Goal: Task Accomplishment & Management: Use online tool/utility

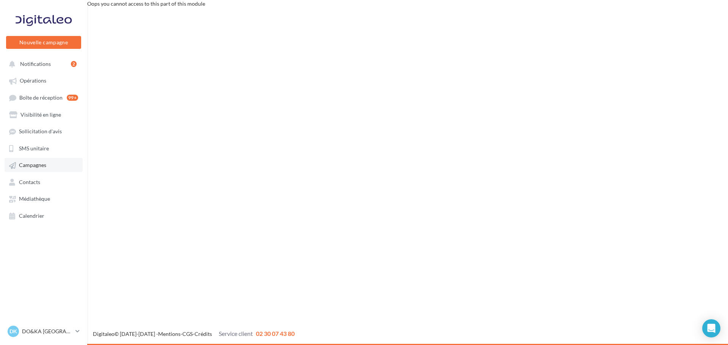
click at [31, 163] on span "Campagnes" at bounding box center [32, 165] width 27 height 6
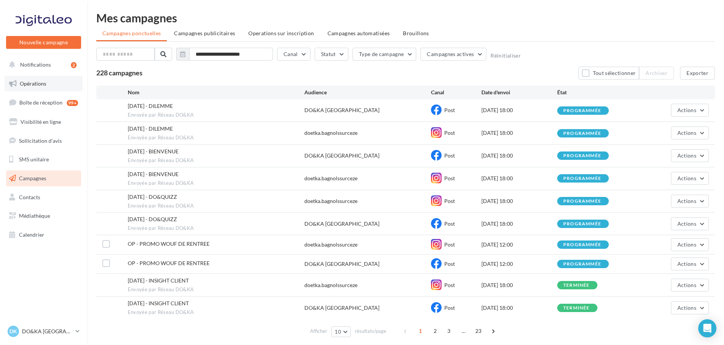
click at [35, 80] on span "Opérations" at bounding box center [33, 83] width 27 height 6
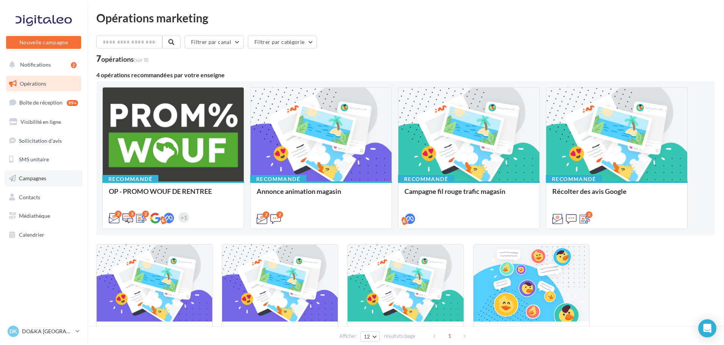
click at [31, 176] on span "Campagnes" at bounding box center [32, 178] width 27 height 6
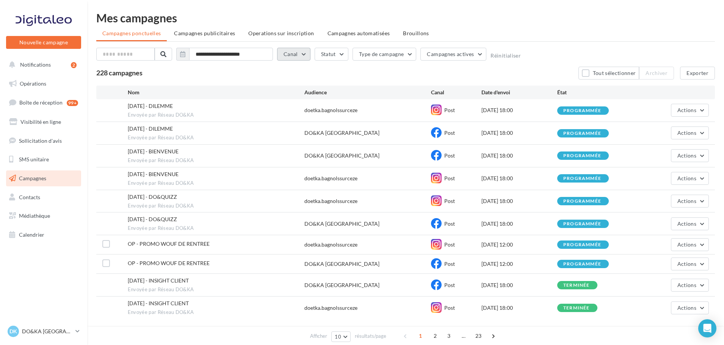
click at [305, 53] on button "Canal" at bounding box center [293, 54] width 33 height 13
click at [313, 103] on div "Email" at bounding box center [308, 106] width 28 height 11
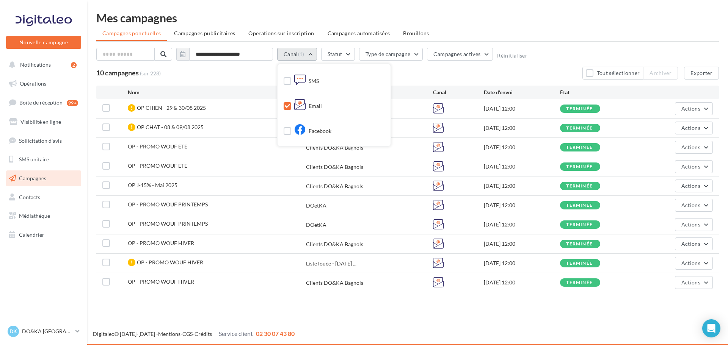
click at [313, 52] on button "Canal (1)" at bounding box center [297, 54] width 40 height 13
click at [308, 50] on button "Canal (1)" at bounding box center [297, 54] width 40 height 13
click at [183, 53] on icon "button" at bounding box center [182, 54] width 5 height 6
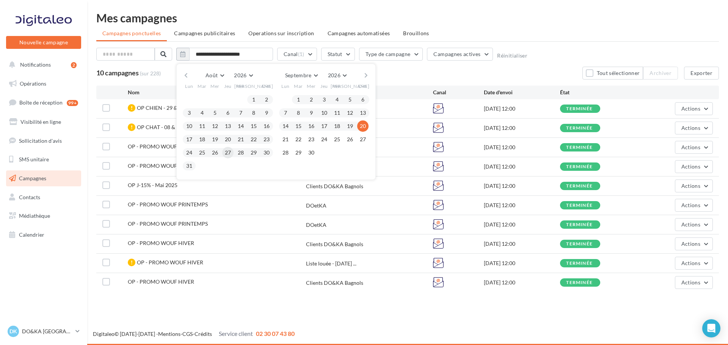
click at [227, 151] on button "27" at bounding box center [227, 152] width 11 height 11
click at [311, 151] on button "30" at bounding box center [310, 152] width 11 height 11
type input "**********"
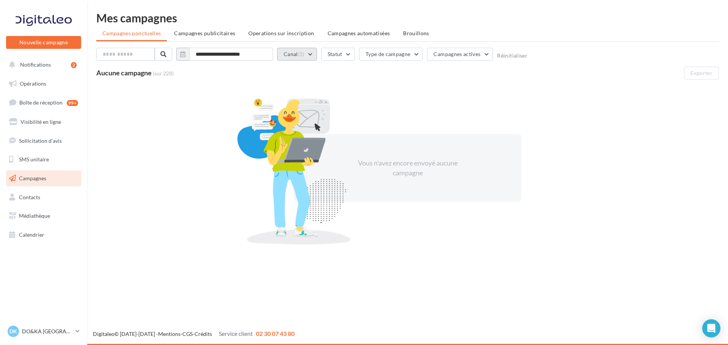
click at [311, 52] on button "Canal (1)" at bounding box center [297, 54] width 40 height 13
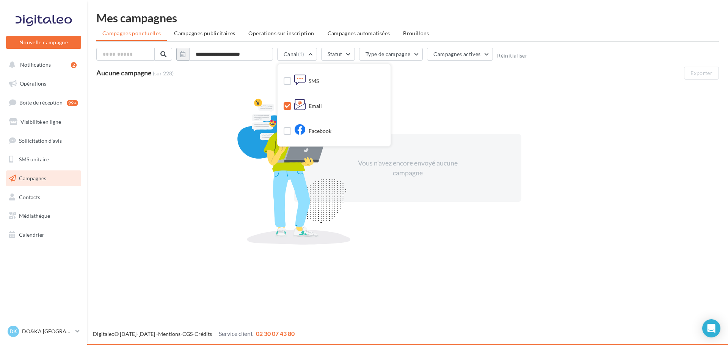
click at [313, 107] on div "Email" at bounding box center [308, 106] width 28 height 11
click at [36, 83] on span "Opérations" at bounding box center [33, 83] width 27 height 6
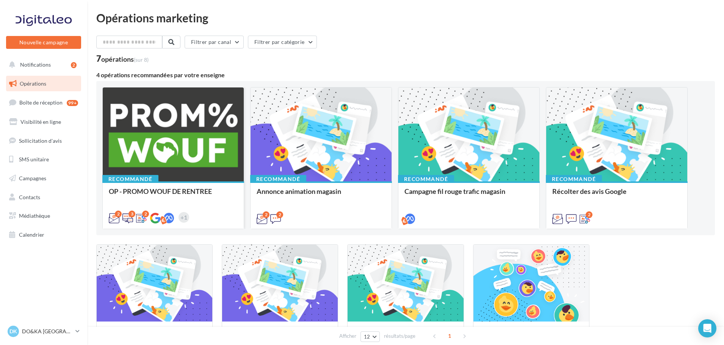
click at [154, 124] on div at bounding box center [173, 135] width 141 height 95
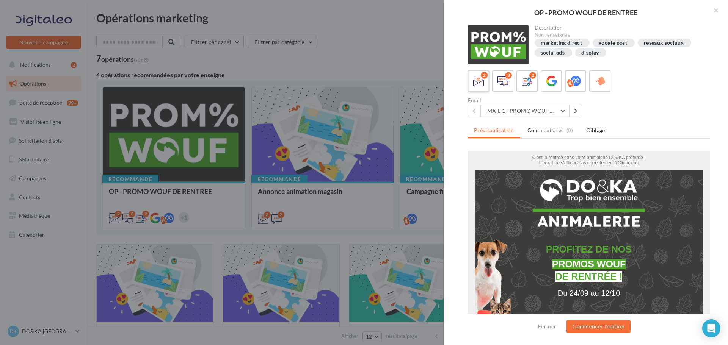
click at [477, 78] on icon at bounding box center [478, 81] width 11 height 11
click at [601, 325] on button "Commencer l'édition" at bounding box center [598, 326] width 64 height 13
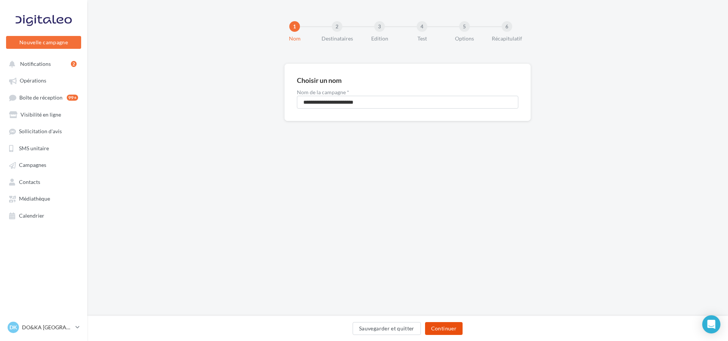
click at [446, 328] on button "Continuer" at bounding box center [444, 328] width 38 height 13
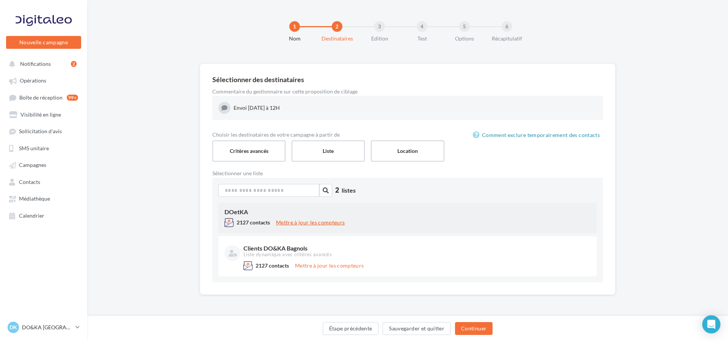
click at [304, 220] on button "Mettre à jour les compteurs" at bounding box center [310, 222] width 75 height 9
click at [244, 216] on div "DOetKA 2127 contacts Mettre à jour les compteurs" at bounding box center [407, 218] width 378 height 30
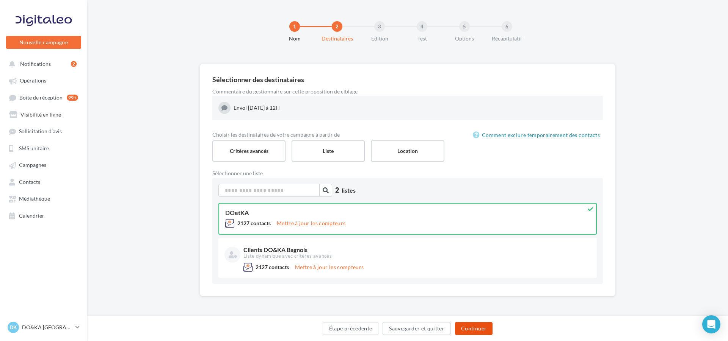
click at [468, 327] on button "Continuer" at bounding box center [474, 328] width 38 height 13
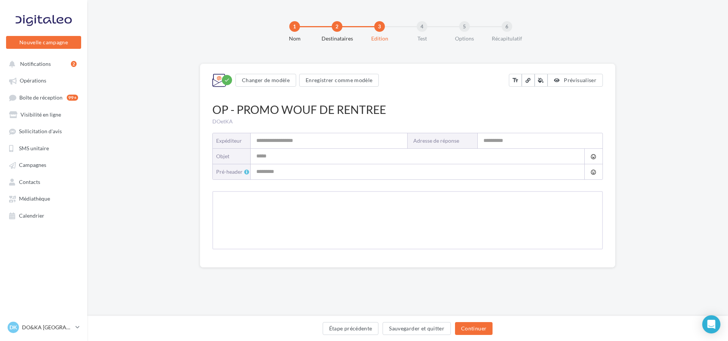
type input "**********"
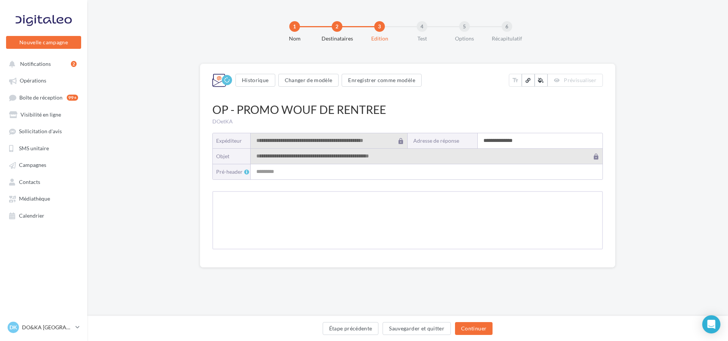
type input "**********"
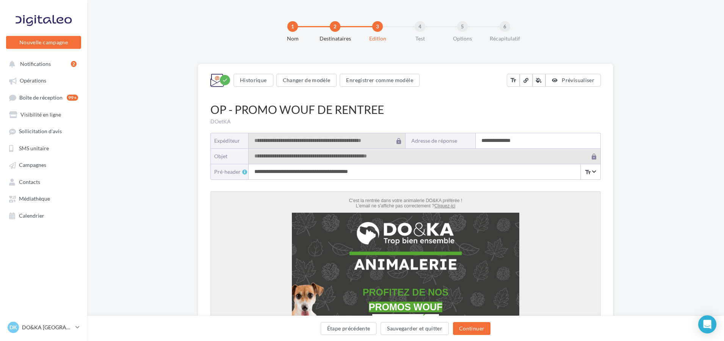
click at [490, 142] on input "**********" at bounding box center [538, 140] width 125 height 15
type input "**********"
click at [472, 325] on button "Continuer" at bounding box center [472, 328] width 38 height 13
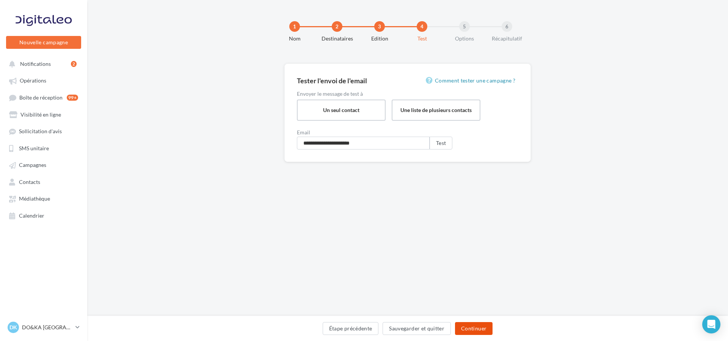
click at [472, 325] on button "Continuer" at bounding box center [474, 328] width 38 height 13
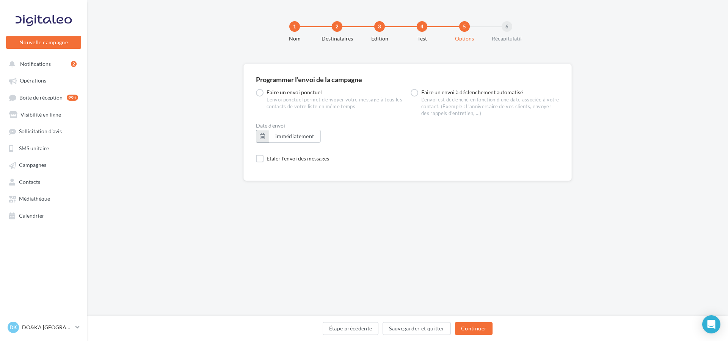
click at [259, 133] on button "button" at bounding box center [262, 136] width 13 height 13
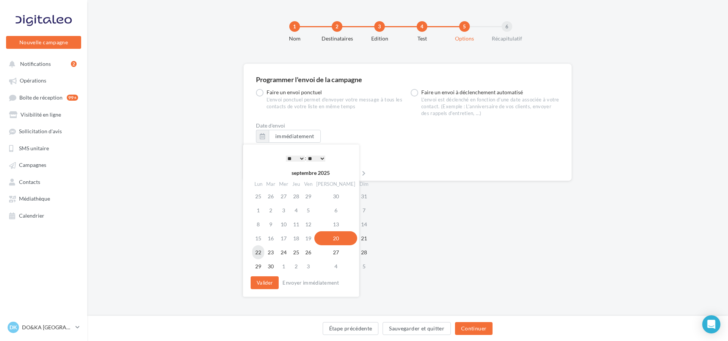
click at [260, 251] on td "22" at bounding box center [258, 253] width 12 height 14
click at [300, 158] on select "* * * * * * * * * * ** ** ** ** ** ** ** ** ** ** ** ** ** **" at bounding box center [295, 159] width 19 height 6
click at [470, 326] on button "Continuer" at bounding box center [474, 328] width 38 height 13
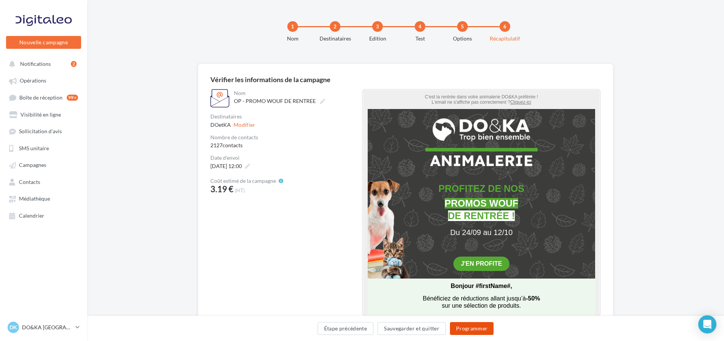
click at [470, 326] on button "Programmer" at bounding box center [472, 328] width 44 height 13
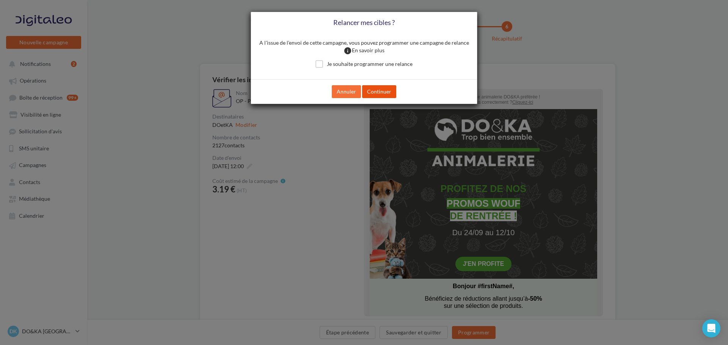
click at [377, 89] on button "Continuer" at bounding box center [379, 91] width 34 height 13
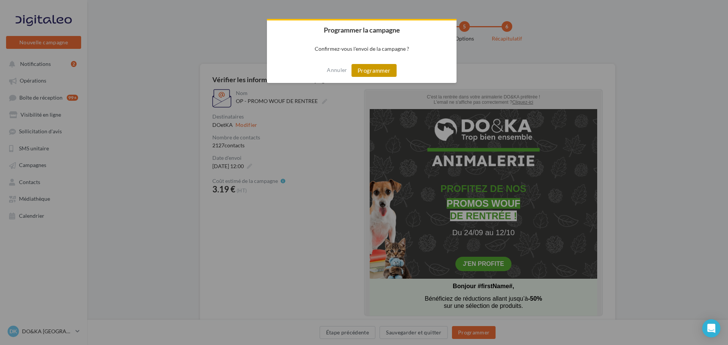
click at [366, 67] on button "Programmer" at bounding box center [373, 70] width 45 height 13
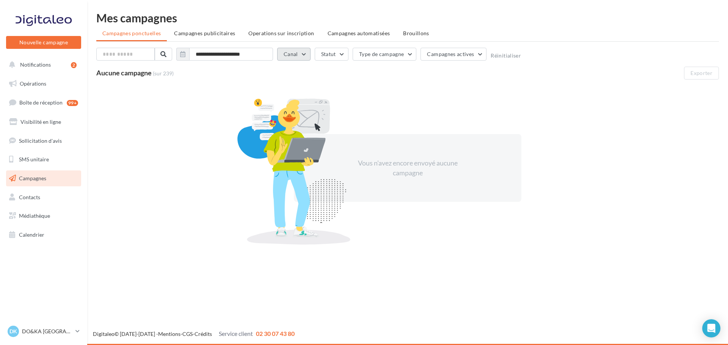
click at [303, 52] on button "Canal" at bounding box center [293, 54] width 33 height 13
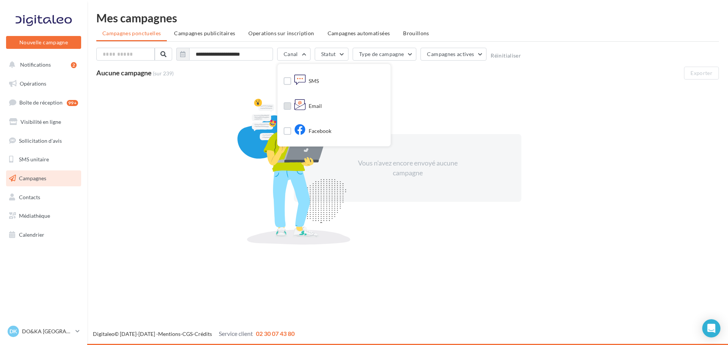
click at [313, 103] on div "Email" at bounding box center [308, 106] width 28 height 11
click at [412, 81] on div "**********" at bounding box center [407, 149] width 622 height 203
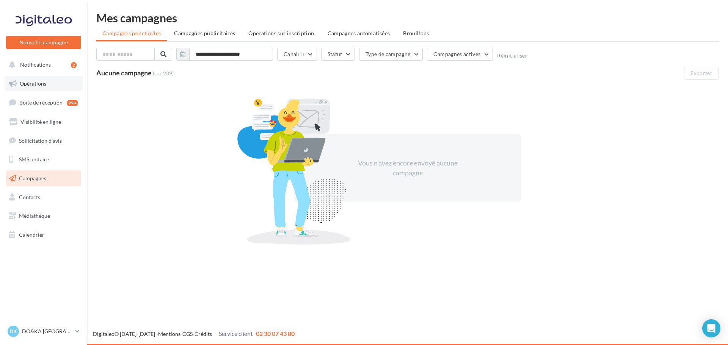
click at [31, 83] on span "Opérations" at bounding box center [33, 83] width 27 height 6
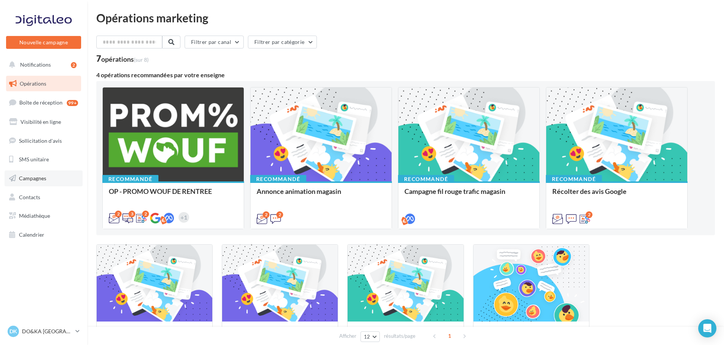
click at [31, 175] on span "Campagnes" at bounding box center [32, 178] width 27 height 6
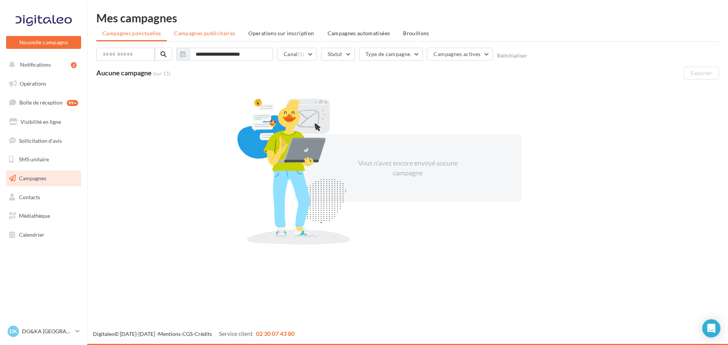
click at [194, 30] on span "Campagnes publicitaires" at bounding box center [204, 33] width 61 height 6
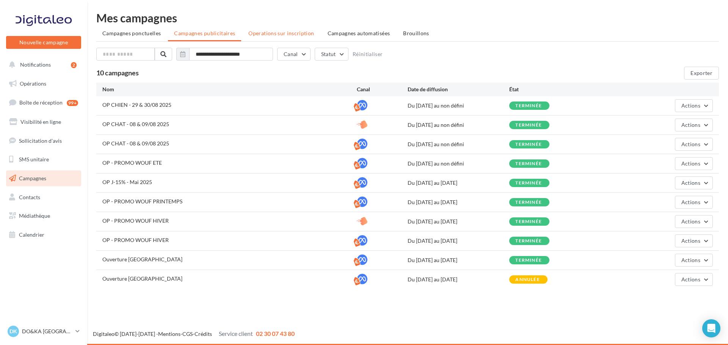
click at [281, 33] on span "Operations sur inscription" at bounding box center [281, 33] width 66 height 6
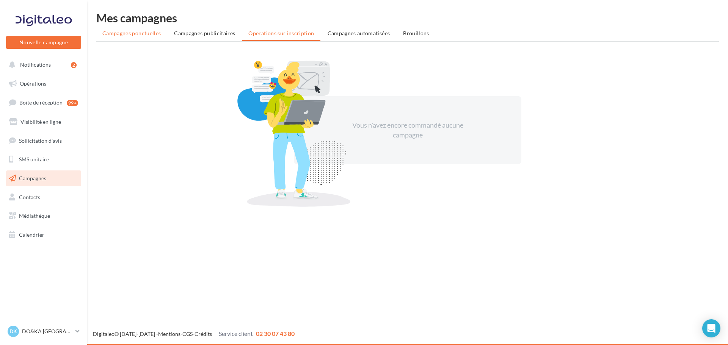
click at [139, 33] on span "Campagnes ponctuelles" at bounding box center [131, 33] width 58 height 6
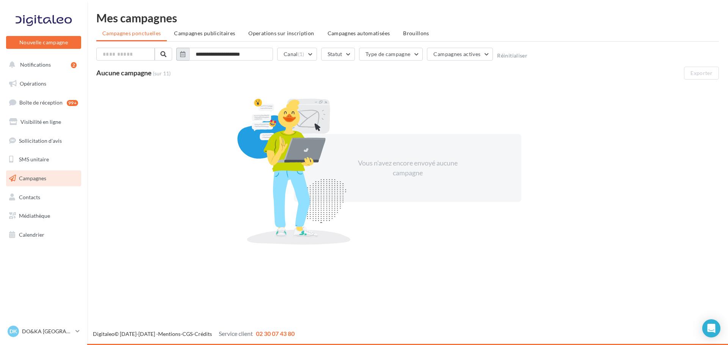
click at [180, 56] on icon "button" at bounding box center [182, 54] width 5 height 6
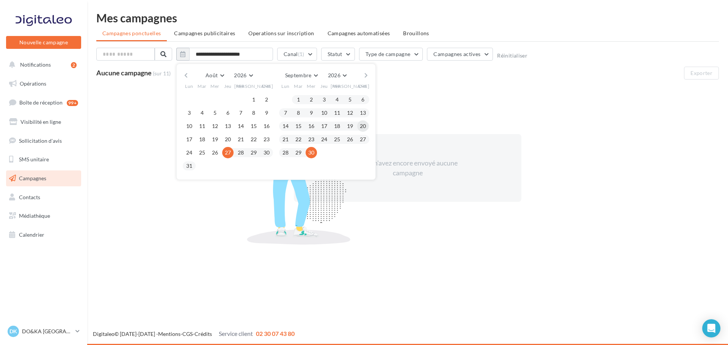
click at [362, 123] on button "20" at bounding box center [362, 125] width 11 height 11
type input "**********"
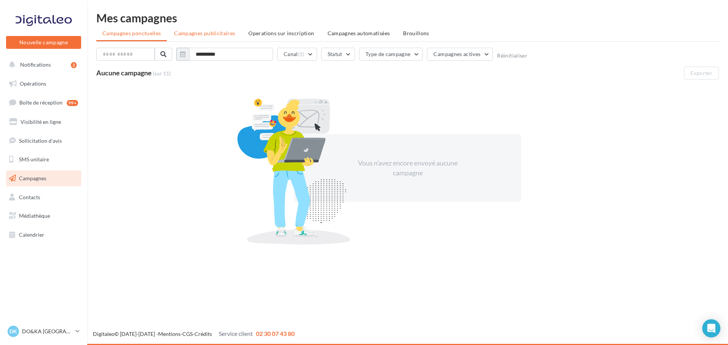
click at [204, 32] on span "Campagnes publicitaires" at bounding box center [204, 33] width 61 height 6
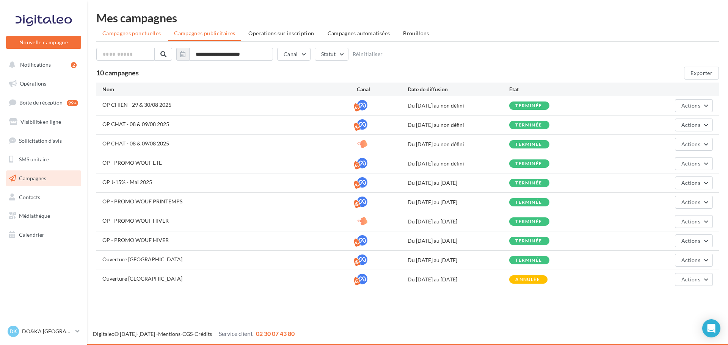
click at [124, 32] on span "Campagnes ponctuelles" at bounding box center [131, 33] width 58 height 6
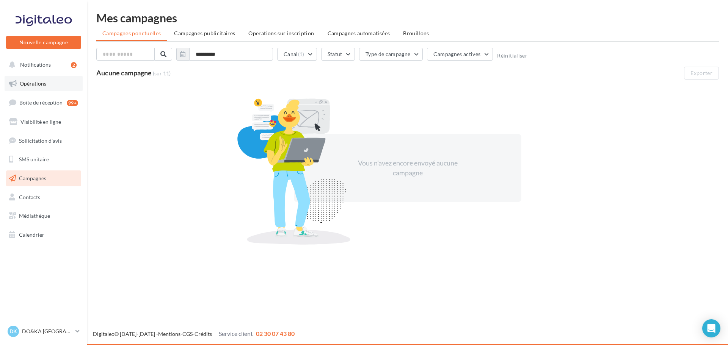
click at [27, 84] on span "Opérations" at bounding box center [33, 83] width 27 height 6
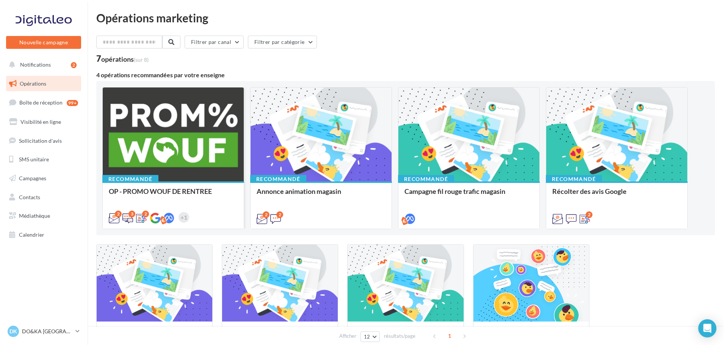
click at [150, 139] on div at bounding box center [173, 135] width 141 height 95
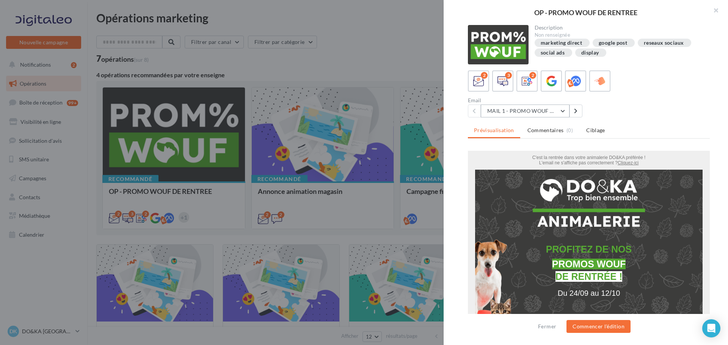
click at [562, 110] on button "MAIL 1 - PROMO WOUF RENTREE" at bounding box center [524, 111] width 89 height 13
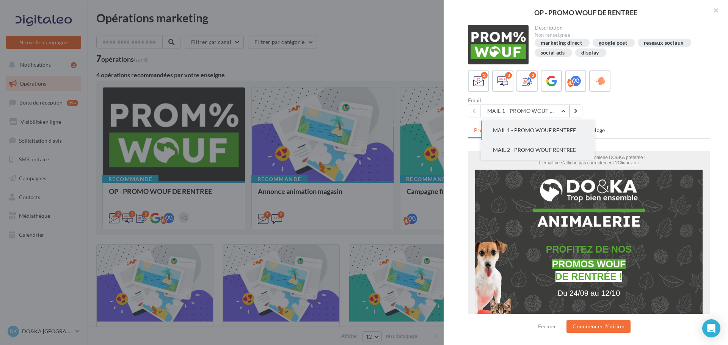
click at [548, 147] on span "MAIL 2 - PROMO WOUF RENTREE" at bounding box center [534, 150] width 83 height 6
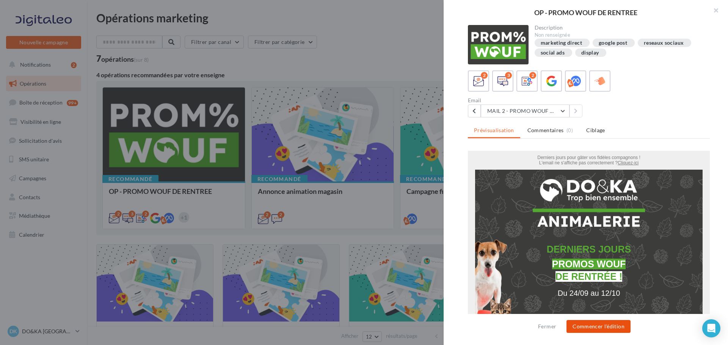
click at [599, 325] on button "Commencer l'édition" at bounding box center [598, 326] width 64 height 13
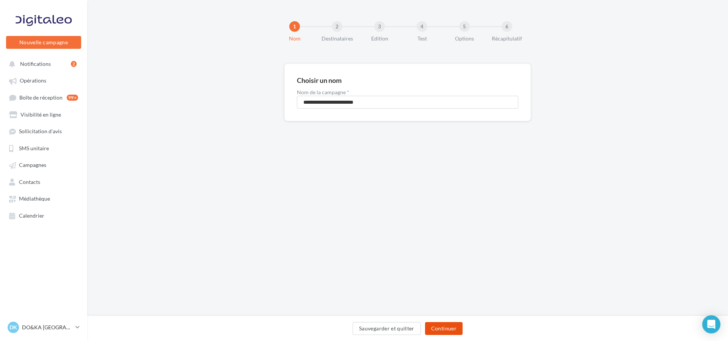
click at [438, 326] on button "Continuer" at bounding box center [444, 328] width 38 height 13
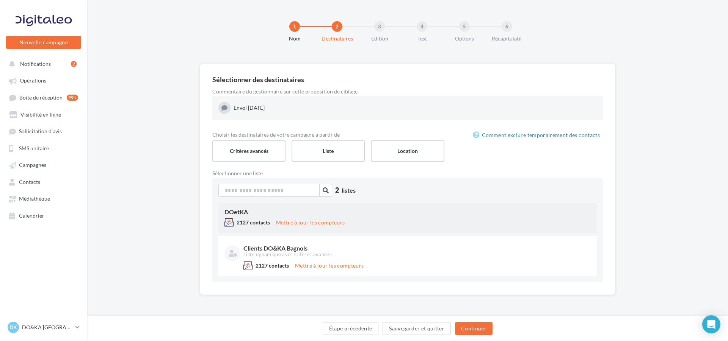
click at [264, 216] on div "DOetKA 2127 contacts Mettre à jour les compteurs" at bounding box center [407, 218] width 378 height 30
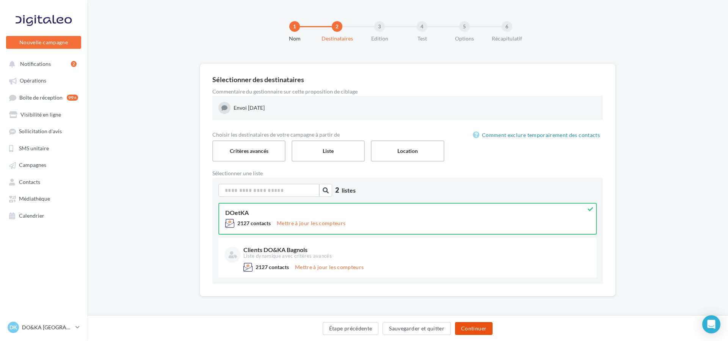
click at [474, 329] on button "Continuer" at bounding box center [474, 328] width 38 height 13
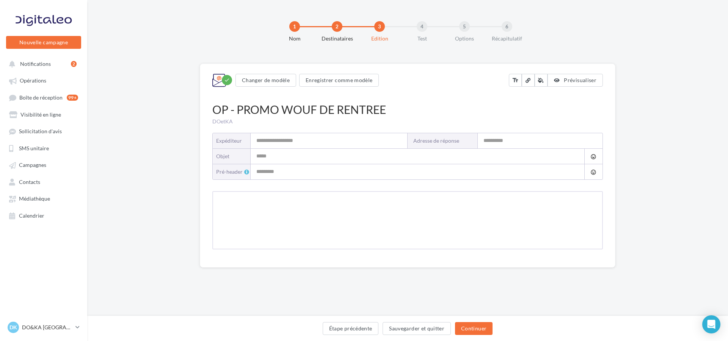
type input "**********"
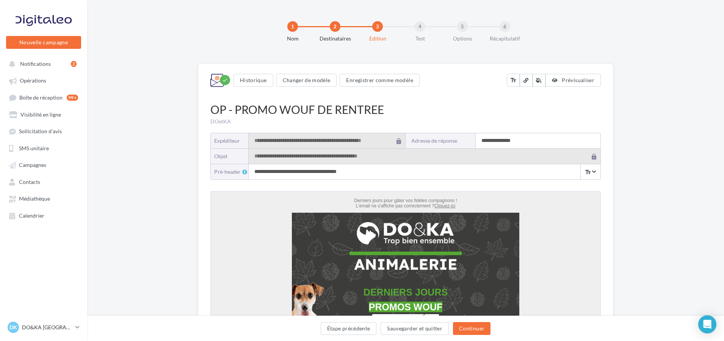
click at [489, 141] on input "**********" at bounding box center [538, 140] width 125 height 15
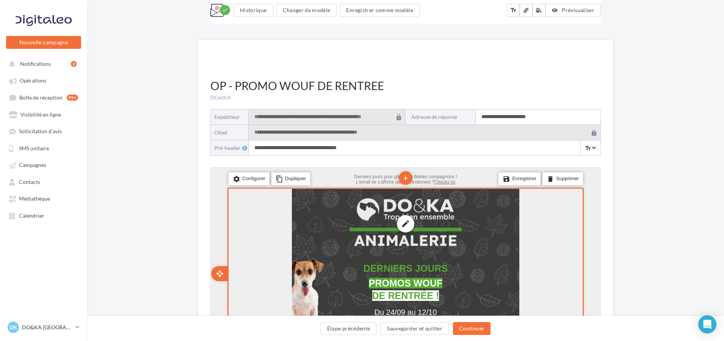
scroll to position [114, 0]
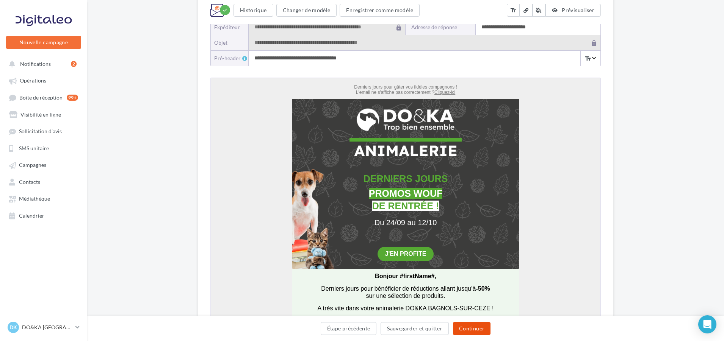
type input "**********"
click at [469, 327] on button "Continuer" at bounding box center [472, 328] width 38 height 13
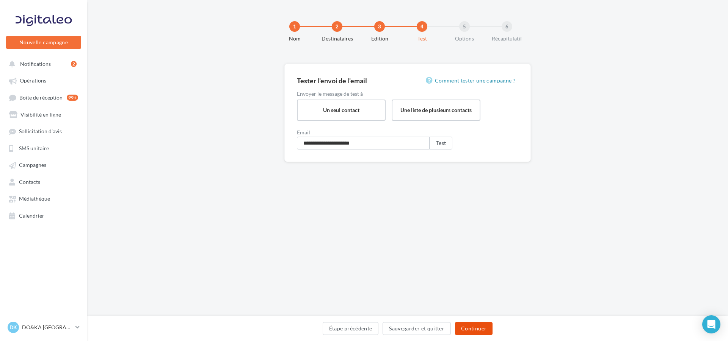
click at [469, 326] on button "Continuer" at bounding box center [474, 328] width 38 height 13
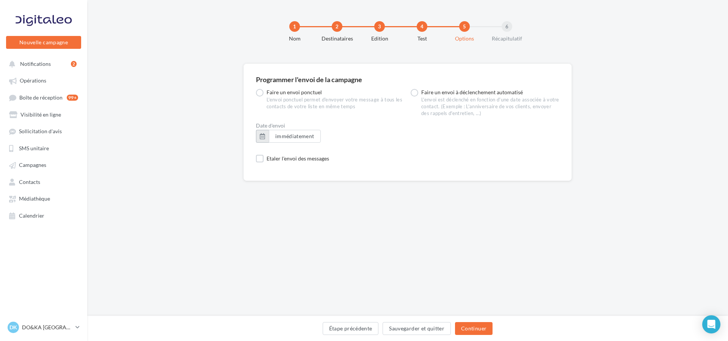
click at [261, 138] on button "button" at bounding box center [262, 136] width 13 height 13
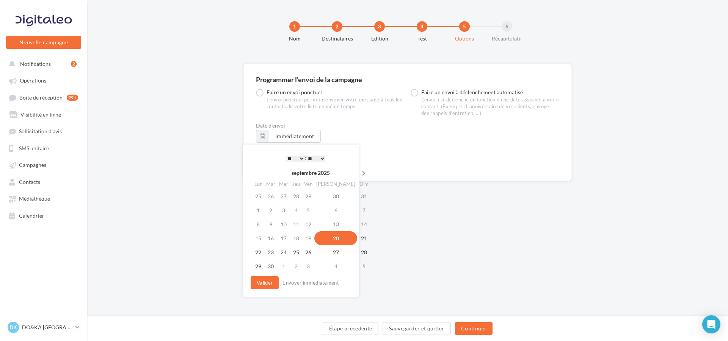
click at [359, 171] on icon at bounding box center [363, 173] width 9 height 5
click at [300, 194] on td "2" at bounding box center [297, 196] width 12 height 14
click at [299, 156] on select "* * * * * * * * * * ** ** ** ** ** ** ** ** ** ** ** ** ** **" at bounding box center [295, 159] width 19 height 6
click at [268, 280] on button "Valider" at bounding box center [264, 283] width 28 height 13
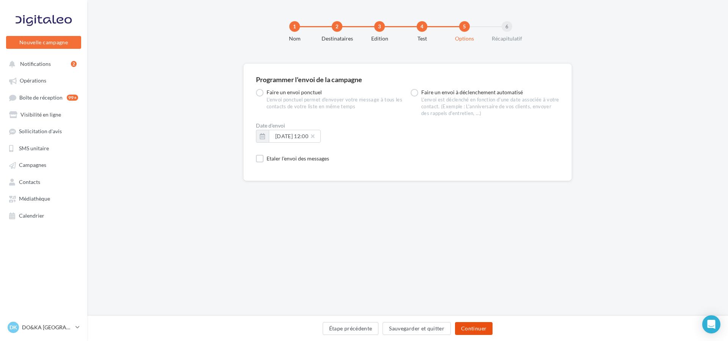
click at [469, 326] on button "Continuer" at bounding box center [474, 328] width 38 height 13
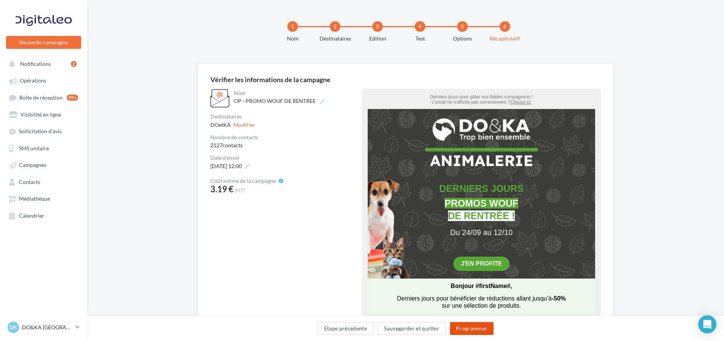
click at [470, 326] on button "Programmer" at bounding box center [472, 328] width 44 height 13
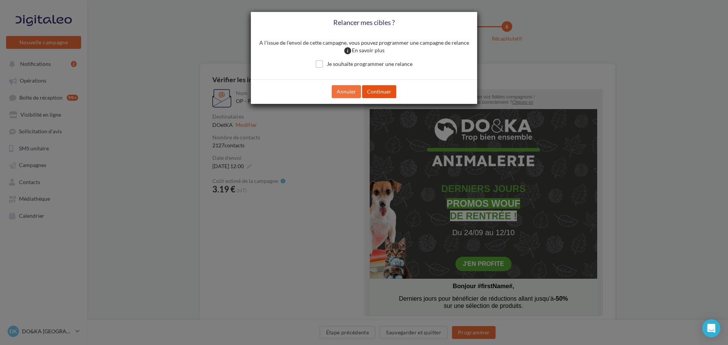
click at [380, 90] on button "Continuer" at bounding box center [379, 91] width 34 height 13
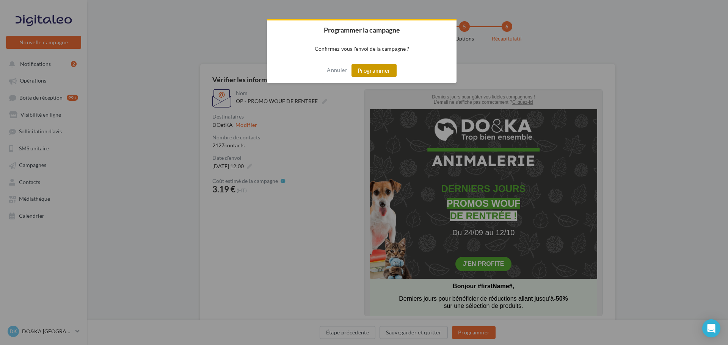
click at [374, 68] on button "Programmer" at bounding box center [373, 70] width 45 height 13
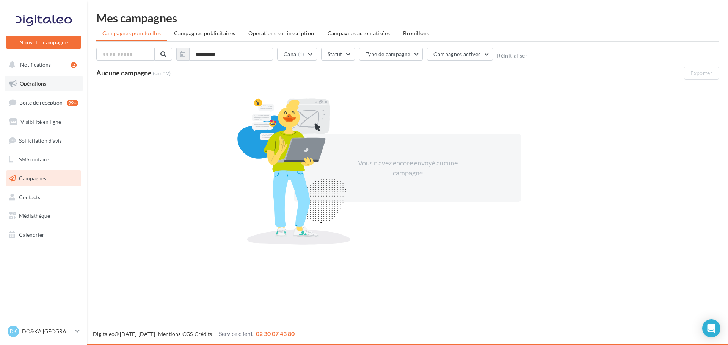
click at [35, 83] on span "Opérations" at bounding box center [33, 83] width 27 height 6
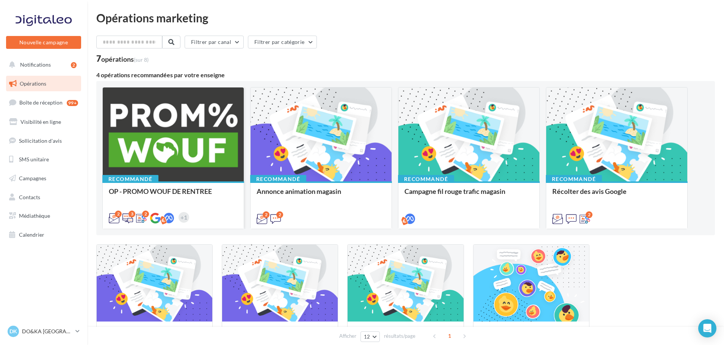
click at [167, 135] on div at bounding box center [173, 135] width 141 height 95
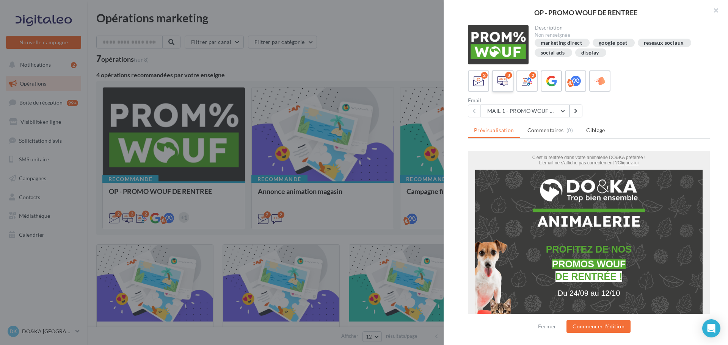
click at [503, 79] on icon at bounding box center [502, 81] width 11 height 11
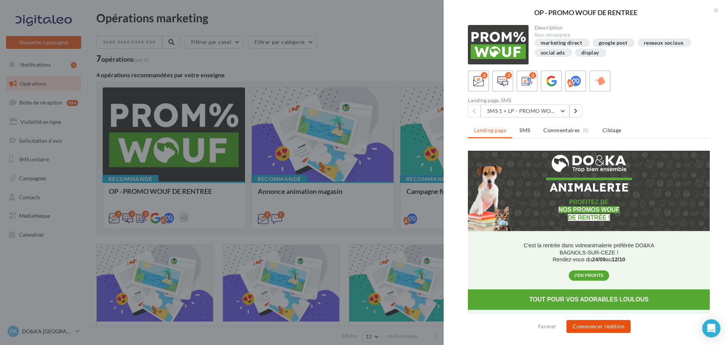
click at [591, 326] on button "Commencer l'édition" at bounding box center [598, 326] width 64 height 13
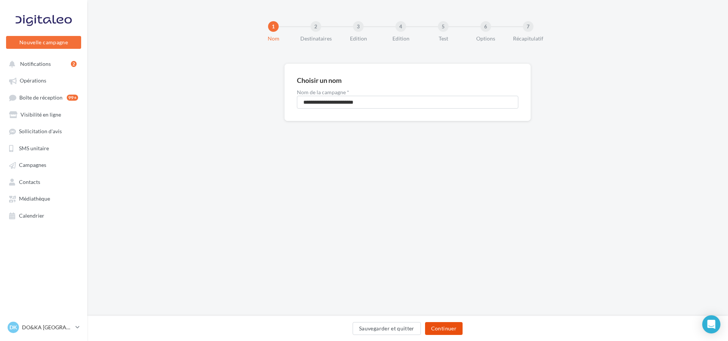
click at [439, 327] on button "Continuer" at bounding box center [444, 328] width 38 height 13
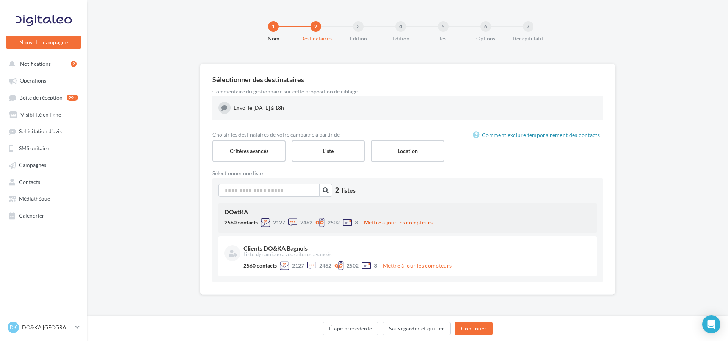
click at [391, 220] on button "Mettre à jour les compteurs" at bounding box center [398, 222] width 75 height 9
click at [291, 212] on div "DOetKA" at bounding box center [407, 212] width 366 height 6
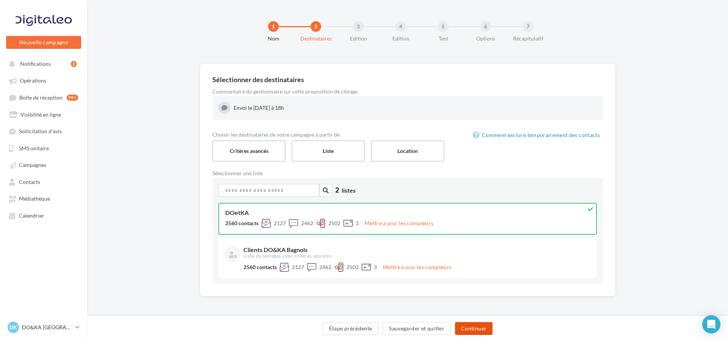
click at [472, 326] on button "Continuer" at bounding box center [474, 328] width 38 height 13
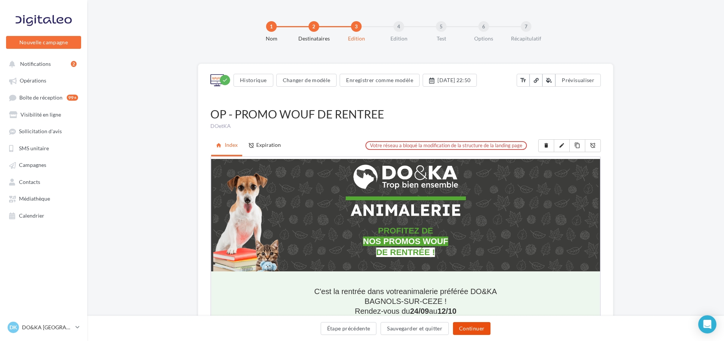
click at [469, 328] on button "Continuer" at bounding box center [472, 328] width 38 height 13
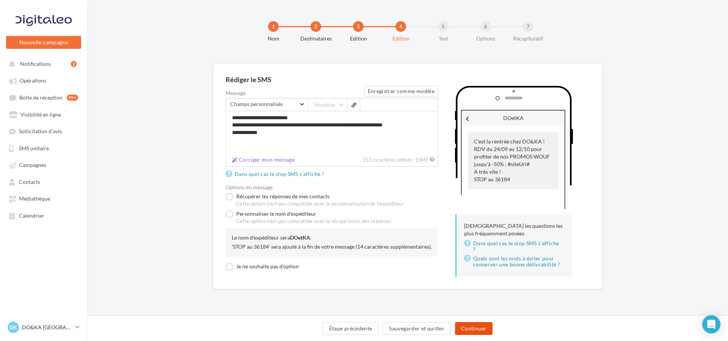
click at [469, 328] on button "Continuer" at bounding box center [474, 328] width 38 height 13
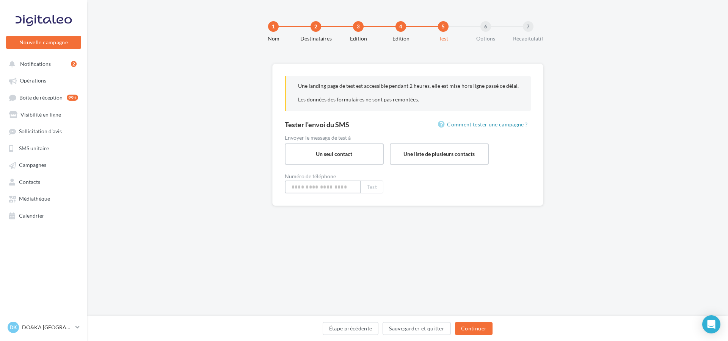
click at [353, 189] on input at bounding box center [323, 187] width 76 height 13
type input "**********"
click at [370, 185] on button "Test" at bounding box center [371, 187] width 23 height 13
click at [473, 329] on button "Continuer" at bounding box center [474, 328] width 38 height 13
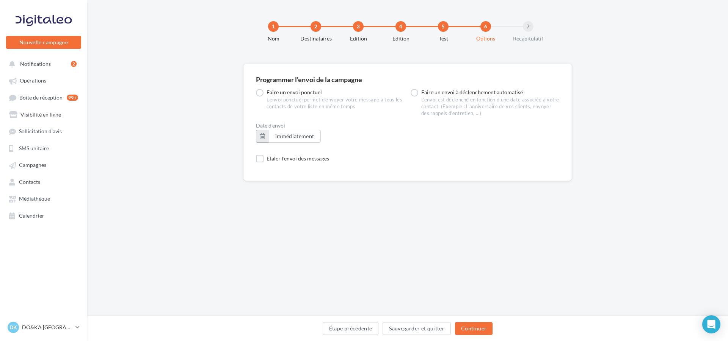
click at [262, 133] on button "button" at bounding box center [262, 136] width 13 height 13
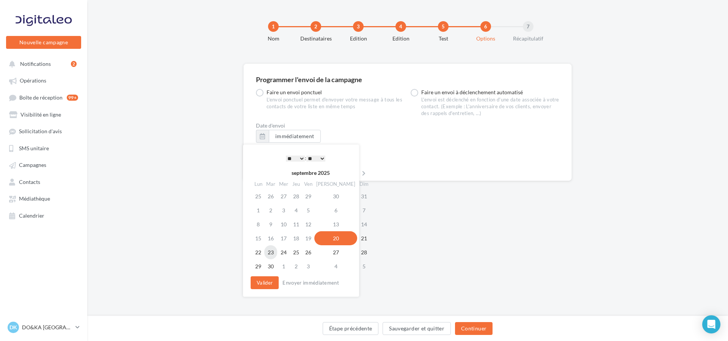
click at [274, 251] on td "23" at bounding box center [270, 253] width 13 height 14
click at [300, 158] on select "* * * * * * * * * * ** ** ** ** ** ** ** ** ** ** ** ** ** **" at bounding box center [295, 159] width 19 height 6
click at [263, 283] on button "Valider" at bounding box center [264, 283] width 28 height 13
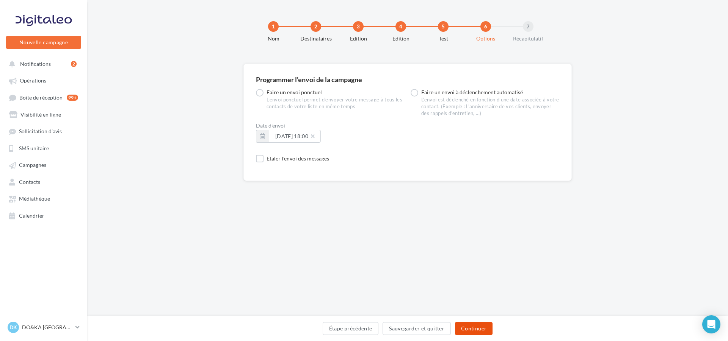
click at [471, 327] on button "Continuer" at bounding box center [474, 328] width 38 height 13
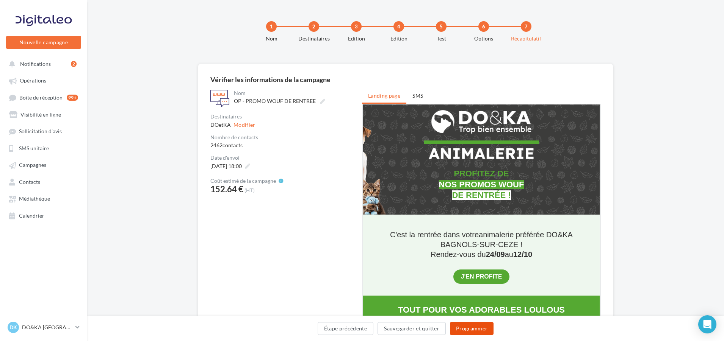
click at [472, 327] on button "Programmer" at bounding box center [472, 328] width 44 height 13
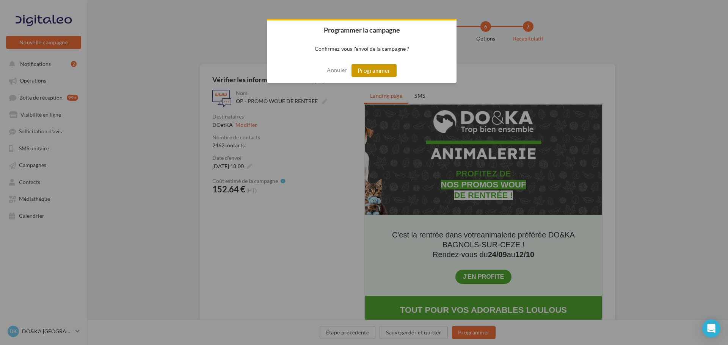
click at [371, 69] on button "Programmer" at bounding box center [373, 70] width 45 height 13
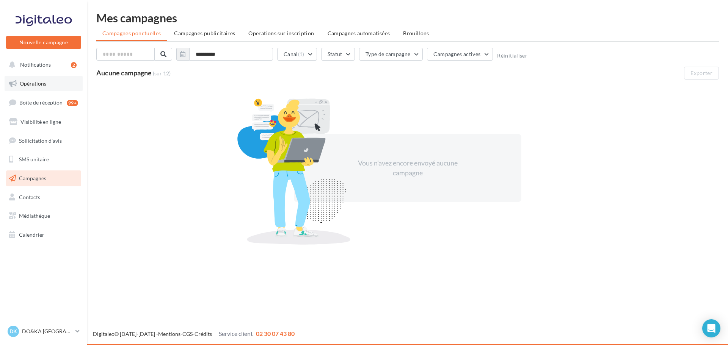
click at [29, 83] on span "Opérations" at bounding box center [33, 83] width 27 height 6
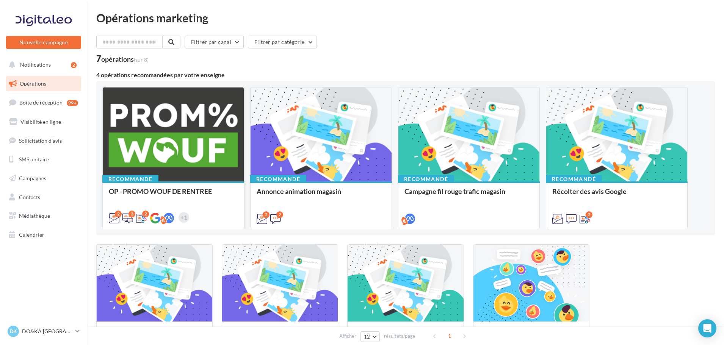
click at [184, 120] on div at bounding box center [173, 135] width 141 height 95
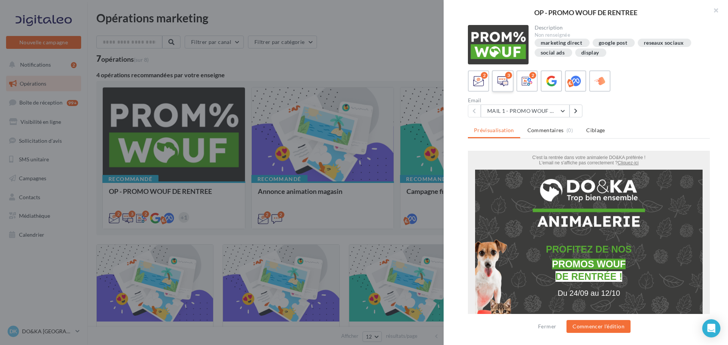
click at [502, 78] on icon at bounding box center [502, 81] width 11 height 11
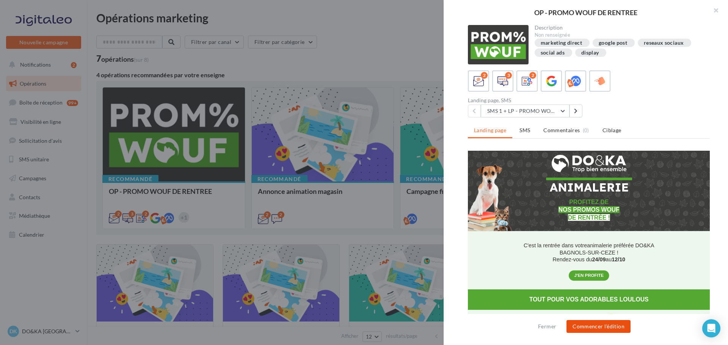
click at [602, 327] on button "Commencer l'édition" at bounding box center [598, 326] width 64 height 13
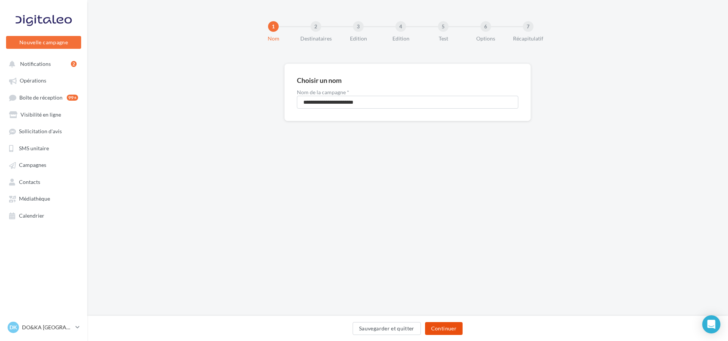
click at [443, 325] on button "Continuer" at bounding box center [444, 328] width 38 height 13
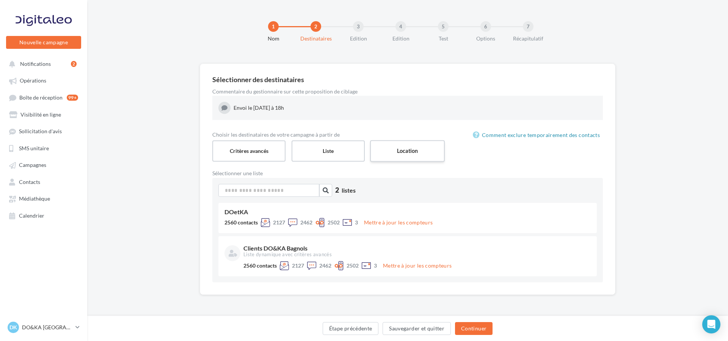
click at [407, 150] on label "Location" at bounding box center [407, 151] width 75 height 22
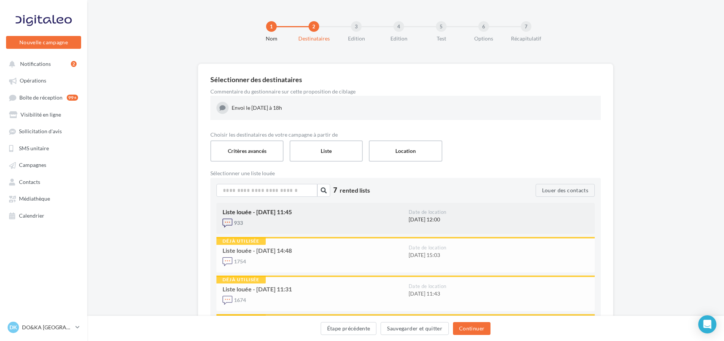
click at [365, 214] on div "Liste louée - 18/09/2025 11:45" at bounding box center [312, 212] width 180 height 6
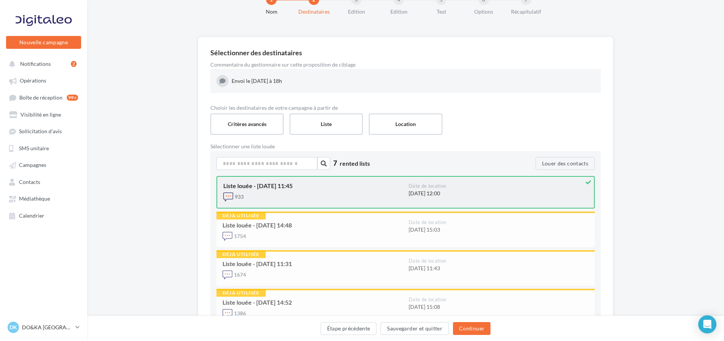
scroll to position [38, 0]
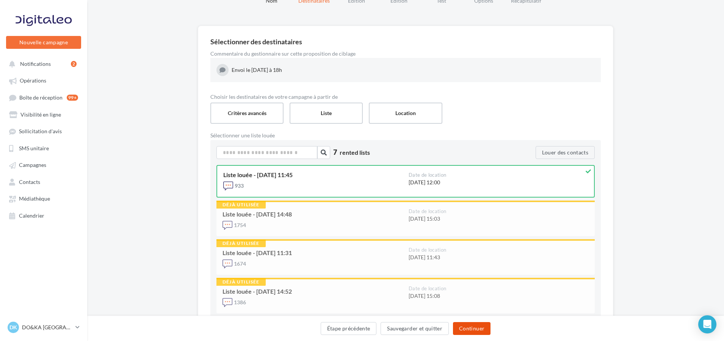
click at [469, 327] on button "Continuer" at bounding box center [472, 328] width 38 height 13
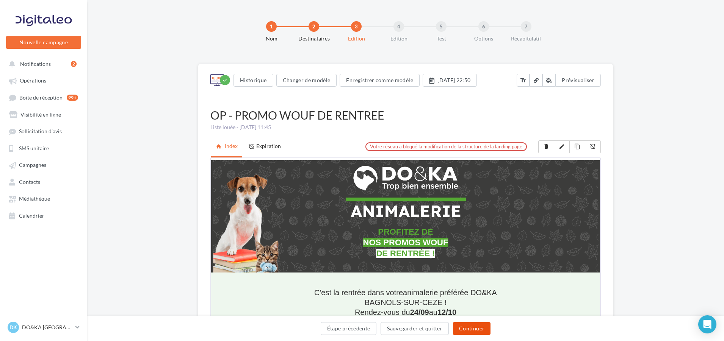
click at [469, 327] on button "Continuer" at bounding box center [472, 328] width 38 height 13
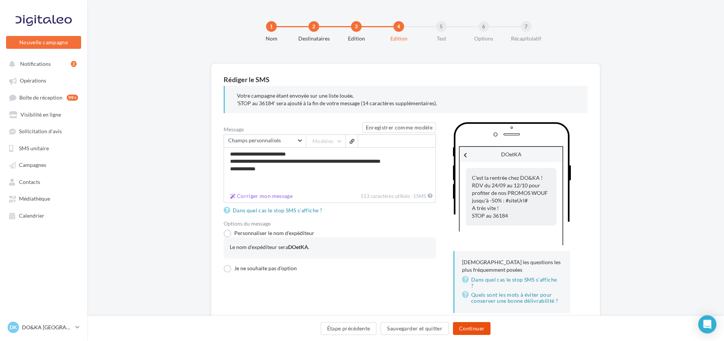
click at [469, 327] on button "Continuer" at bounding box center [472, 328] width 38 height 13
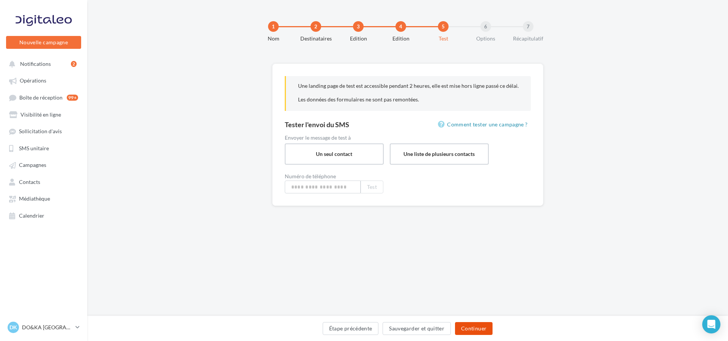
click at [469, 327] on button "Continuer" at bounding box center [474, 328] width 38 height 13
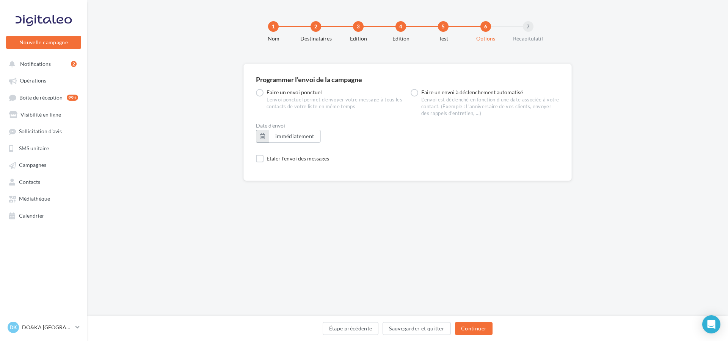
click at [262, 135] on button "button" at bounding box center [262, 136] width 13 height 13
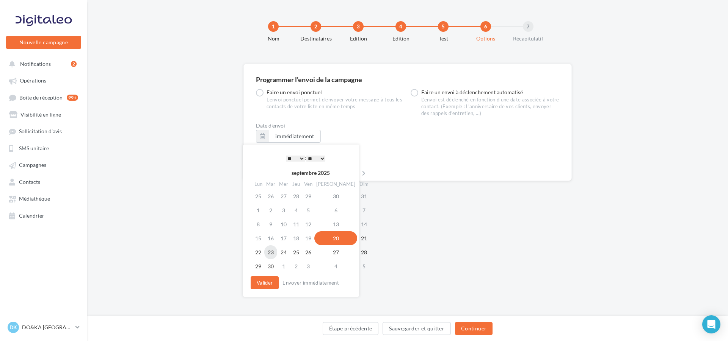
click at [273, 250] on td "23" at bounding box center [270, 253] width 13 height 14
click at [300, 157] on select "* * * * * * * * * * ** ** ** ** ** ** ** ** ** ** ** ** ** **" at bounding box center [295, 159] width 19 height 6
click at [264, 282] on button "Valider" at bounding box center [264, 283] width 28 height 13
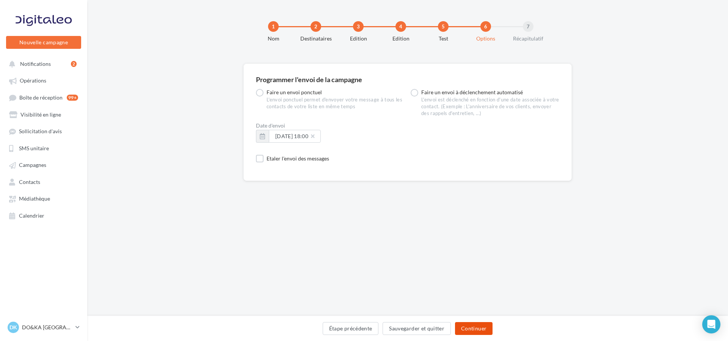
click at [474, 327] on button "Continuer" at bounding box center [474, 328] width 38 height 13
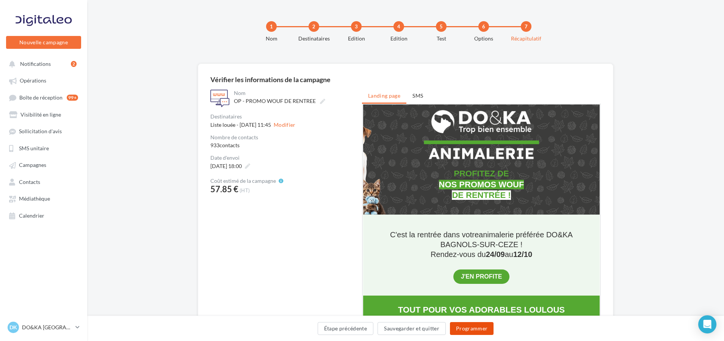
click at [473, 327] on button "Programmer" at bounding box center [472, 328] width 44 height 13
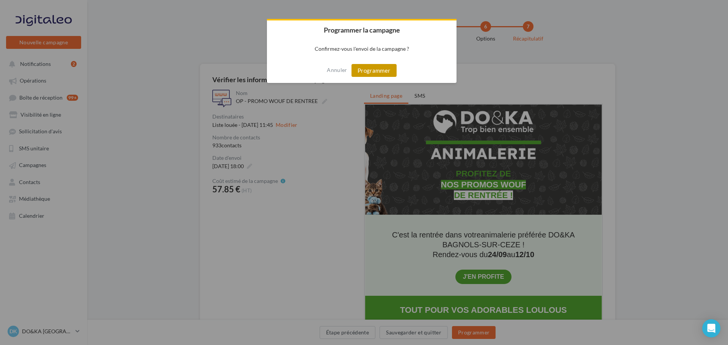
click at [378, 68] on button "Programmer" at bounding box center [373, 70] width 45 height 13
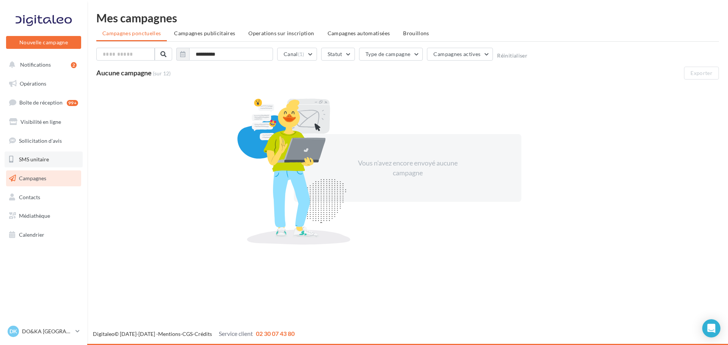
click at [49, 156] on link "SMS unitaire" at bounding box center [44, 160] width 78 height 16
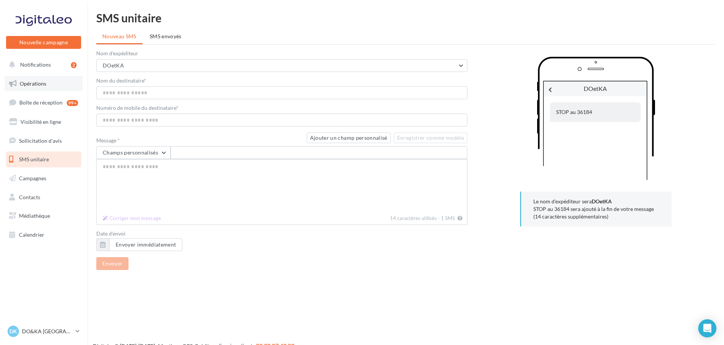
click at [35, 81] on span "Opérations" at bounding box center [33, 83] width 27 height 6
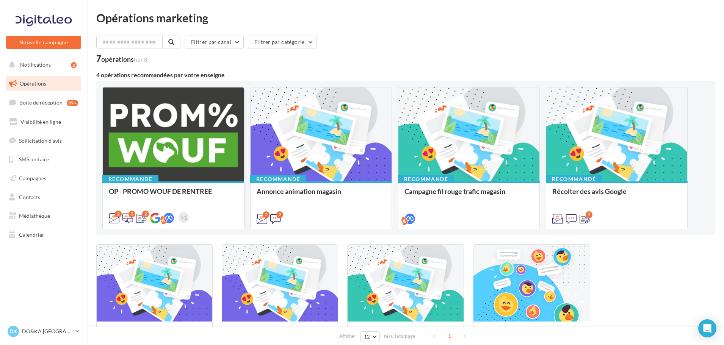
click at [161, 127] on div at bounding box center [173, 135] width 141 height 95
click at [32, 175] on span "Campagnes" at bounding box center [32, 178] width 27 height 6
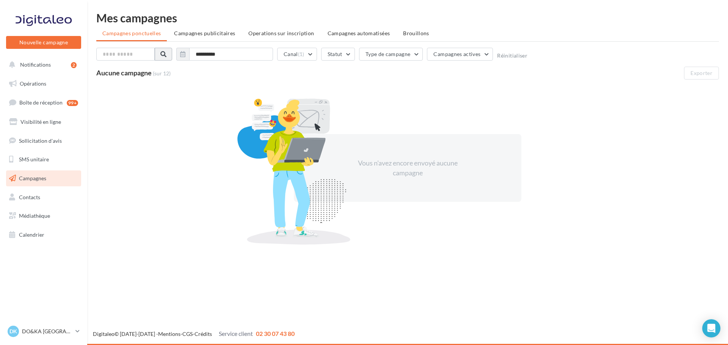
click at [163, 53] on span at bounding box center [163, 54] width 6 height 6
click at [147, 52] on input "text" at bounding box center [125, 54] width 58 height 13
type input "*******"
click at [164, 53] on span at bounding box center [163, 54] width 6 height 6
click at [312, 52] on button "Canal (1)" at bounding box center [297, 54] width 40 height 13
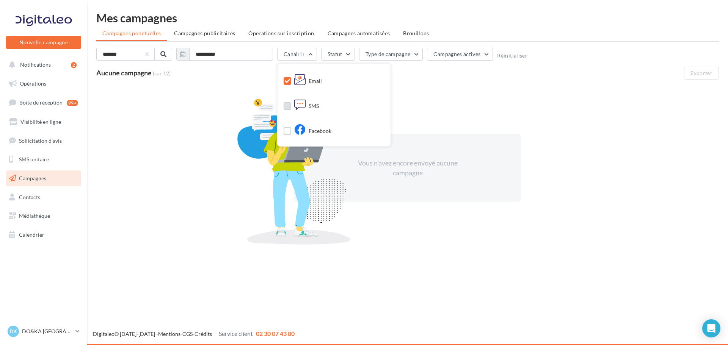
click at [313, 107] on div "SMS" at bounding box center [306, 106] width 25 height 11
click at [210, 114] on div "Vous n'avez encore envoyé aucune campagne" at bounding box center [407, 168] width 622 height 165
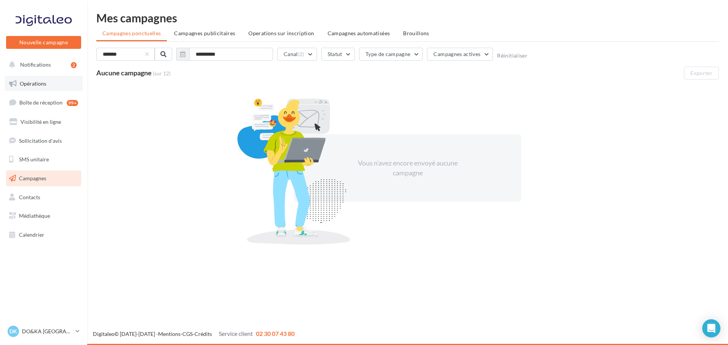
click at [35, 81] on span "Opérations" at bounding box center [33, 83] width 27 height 6
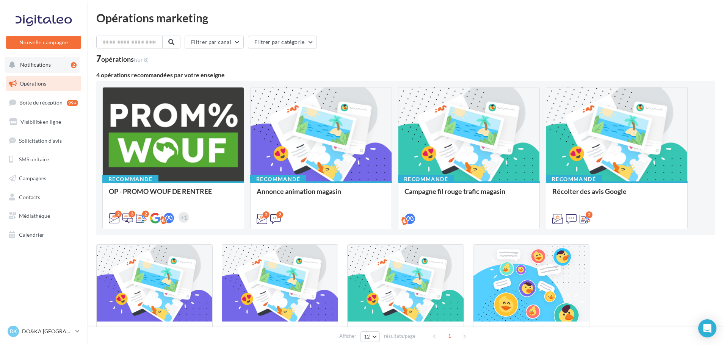
click at [34, 61] on span "Notifications" at bounding box center [35, 64] width 31 height 6
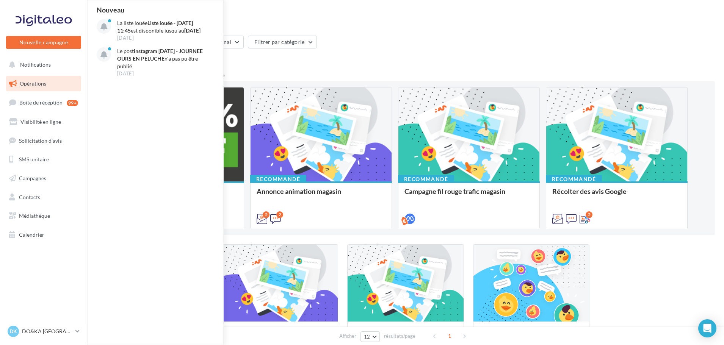
click at [42, 83] on span "Opérations" at bounding box center [33, 83] width 27 height 6
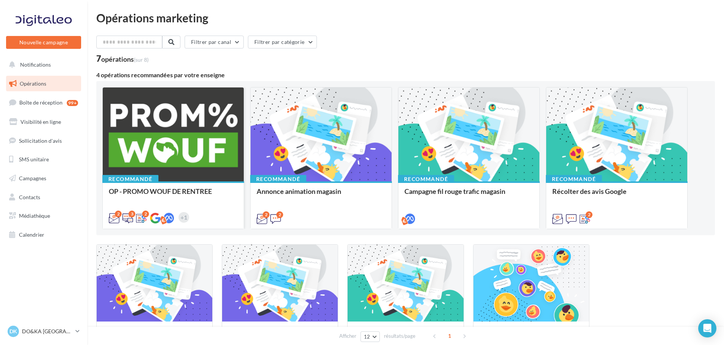
click at [193, 115] on div at bounding box center [173, 135] width 141 height 95
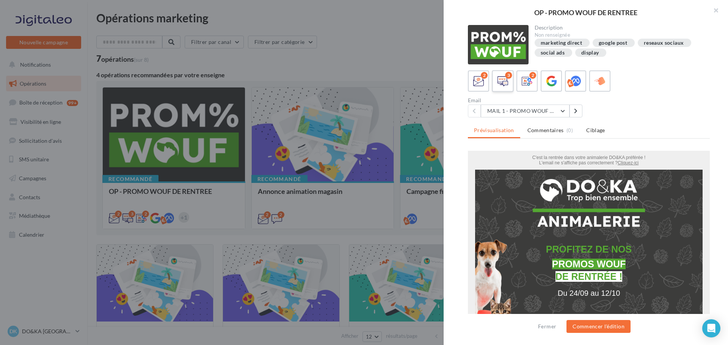
click at [502, 77] on icon at bounding box center [502, 81] width 11 height 11
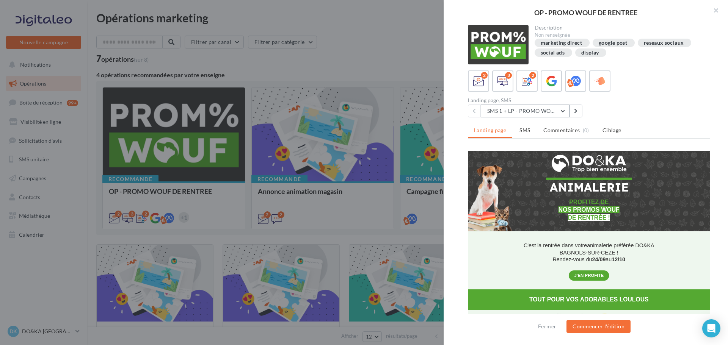
click at [563, 108] on button "SMS 1 + LP - PROMO WOUF RENTREE" at bounding box center [524, 111] width 89 height 13
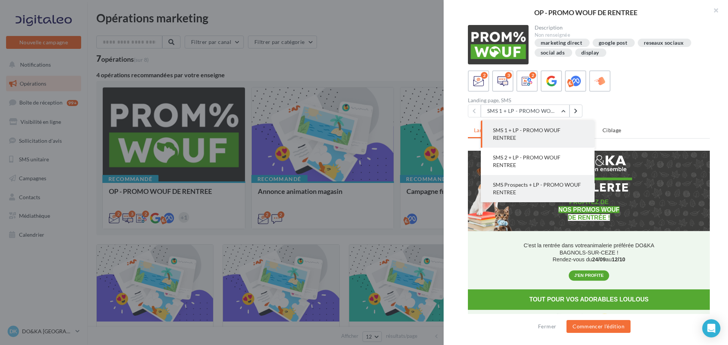
click at [525, 186] on span "SMS Prospects + LP - PROMO WOUF RENTREE" at bounding box center [537, 189] width 88 height 14
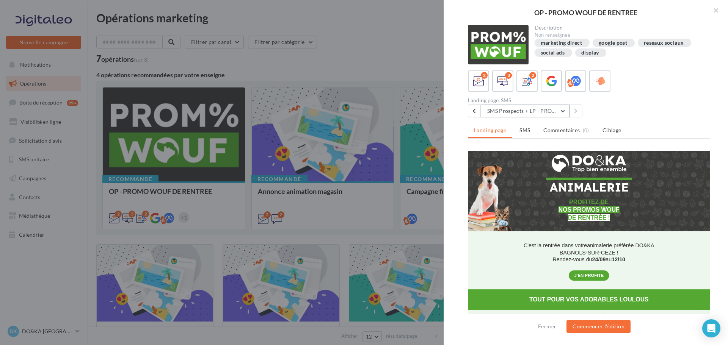
click at [561, 108] on button "SMS Prospects + LP - PROMO WOUF RENTREE" at bounding box center [524, 111] width 89 height 13
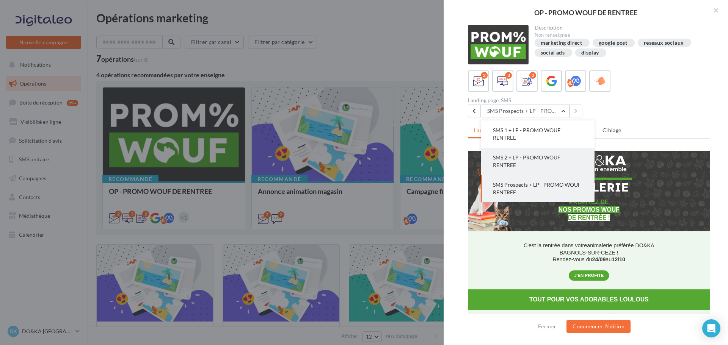
click at [518, 157] on span "SMS 2 + LP - PROMO WOUF RENTREE" at bounding box center [526, 161] width 67 height 14
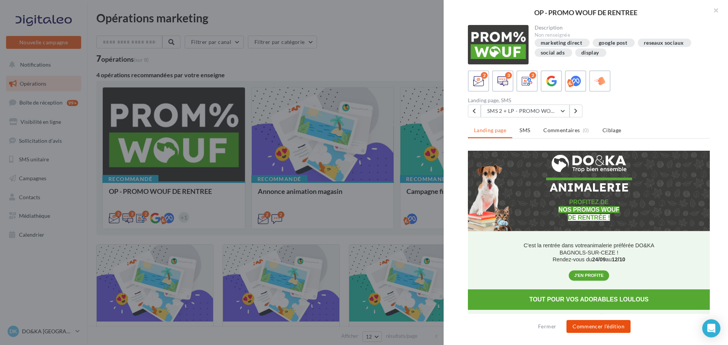
click at [598, 324] on button "Commencer l'édition" at bounding box center [598, 326] width 64 height 13
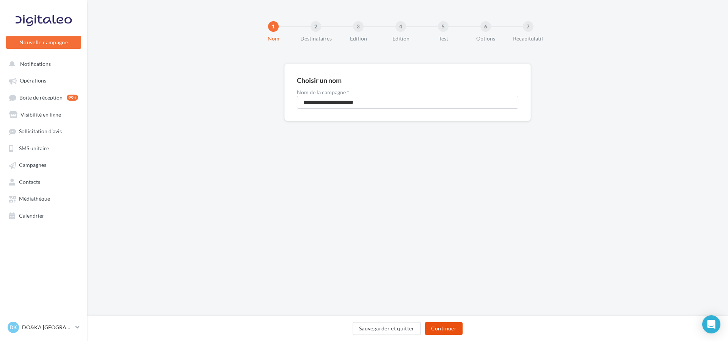
click at [444, 326] on button "Continuer" at bounding box center [444, 328] width 38 height 13
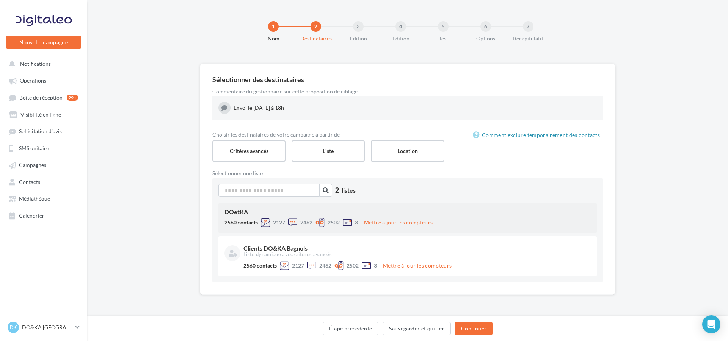
click at [282, 217] on div "DOetKA 2560 contacts 2127 2462 2502 3 Mettre à jour les compteurs" at bounding box center [407, 218] width 378 height 30
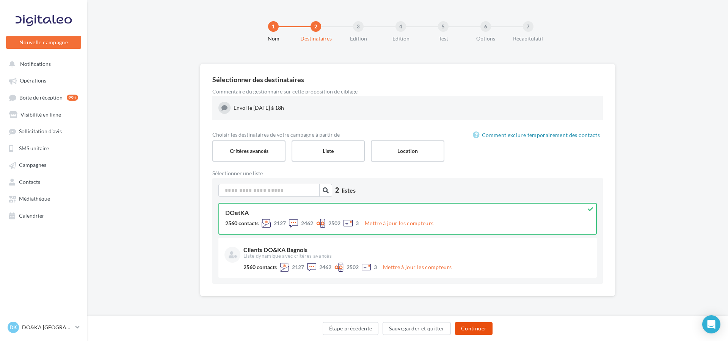
click at [479, 325] on button "Continuer" at bounding box center [474, 328] width 38 height 13
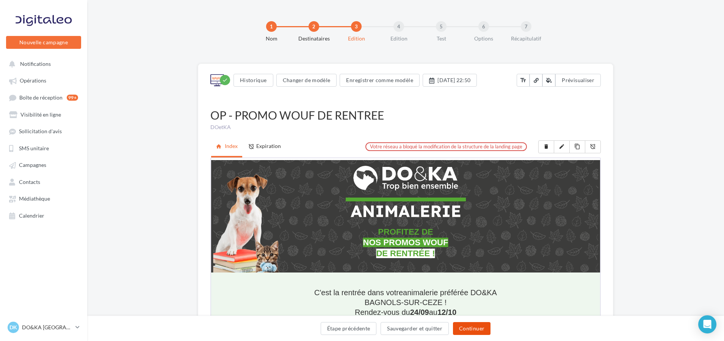
click at [470, 326] on button "Continuer" at bounding box center [472, 328] width 38 height 13
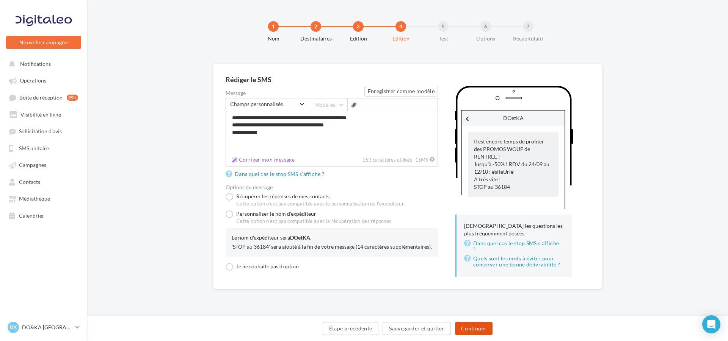
click at [475, 325] on button "Continuer" at bounding box center [474, 328] width 38 height 13
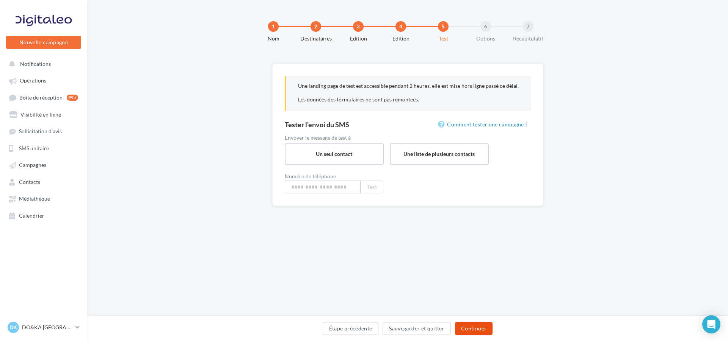
click at [475, 325] on button "Continuer" at bounding box center [474, 328] width 38 height 13
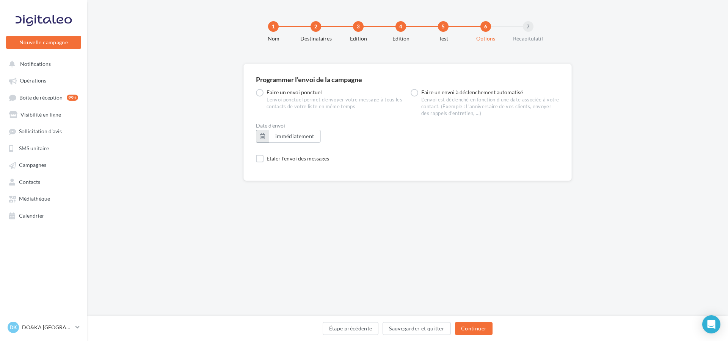
click at [261, 135] on button "button" at bounding box center [262, 136] width 13 height 13
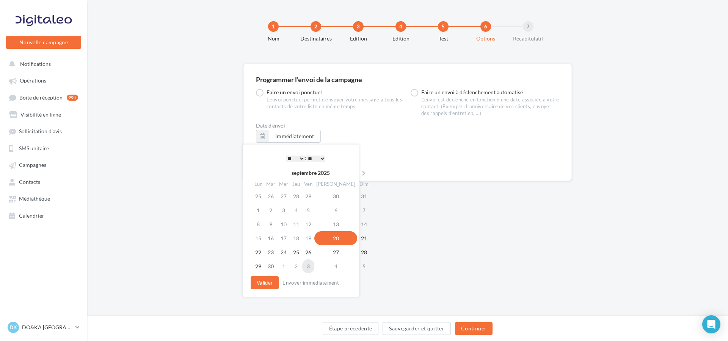
click at [311, 264] on td "3" at bounding box center [308, 267] width 12 height 14
click at [299, 158] on select "* * * * * * * * * * ** ** ** ** ** ** ** ** ** ** ** ** ** **" at bounding box center [295, 159] width 19 height 6
click at [268, 281] on button "Valider" at bounding box center [264, 283] width 28 height 13
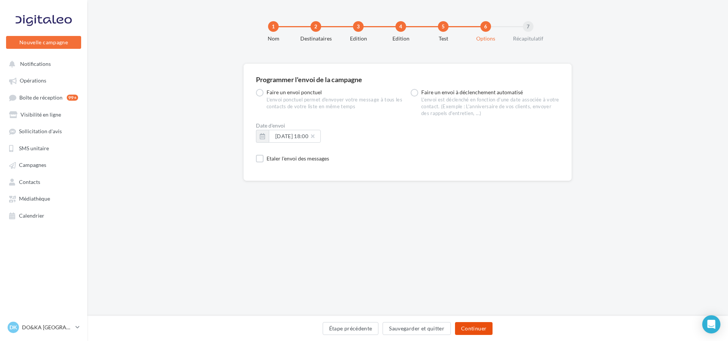
click at [473, 327] on button "Continuer" at bounding box center [474, 328] width 38 height 13
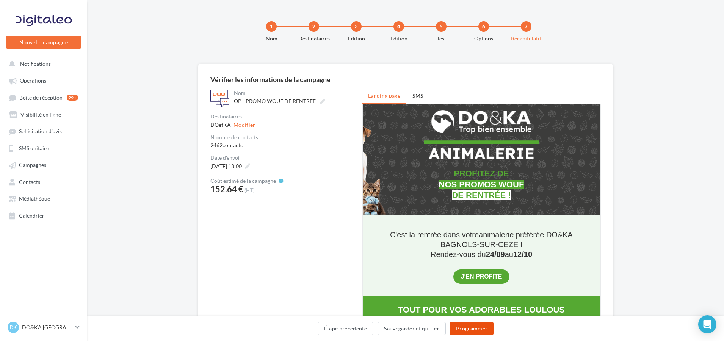
click at [473, 327] on button "Programmer" at bounding box center [472, 328] width 44 height 13
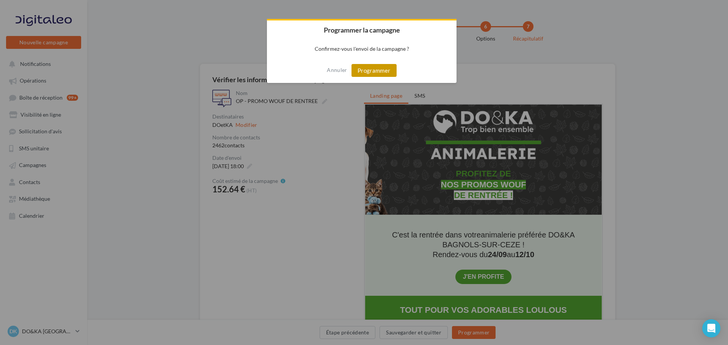
click at [381, 69] on button "Programmer" at bounding box center [373, 70] width 45 height 13
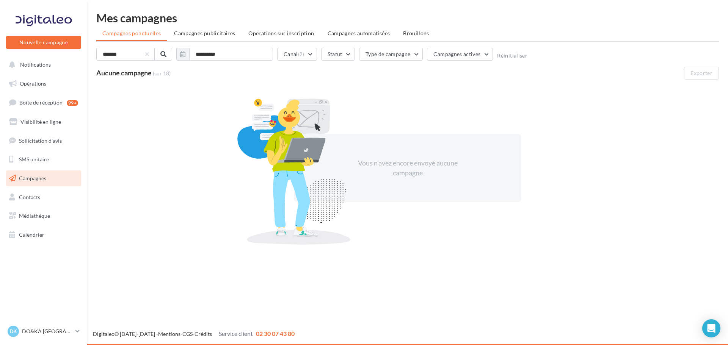
click at [30, 175] on span "Campagnes" at bounding box center [32, 178] width 27 height 6
click at [311, 51] on button "Canal (2)" at bounding box center [297, 54] width 40 height 13
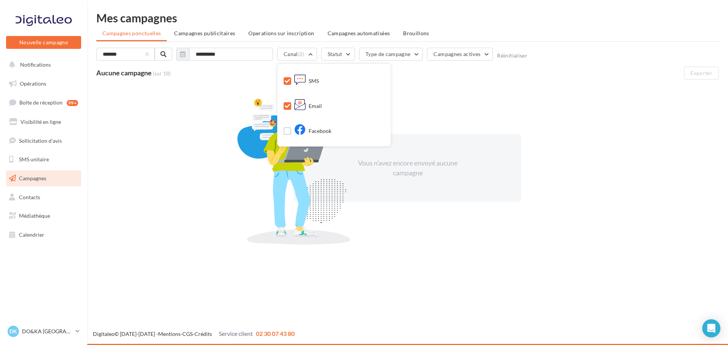
click at [315, 80] on div "SMS" at bounding box center [306, 81] width 25 height 11
drag, startPoint x: 140, startPoint y: 52, endPoint x: 142, endPoint y: 56, distance: 4.6
click at [140, 53] on input "*******" at bounding box center [125, 54] width 58 height 13
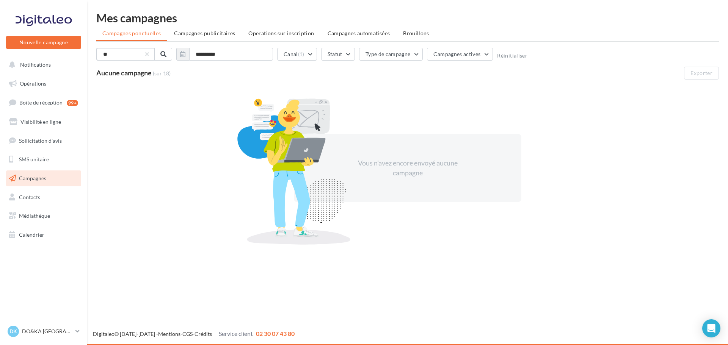
type input "*"
type input "**********"
click at [178, 56] on button "button" at bounding box center [182, 54] width 13 height 13
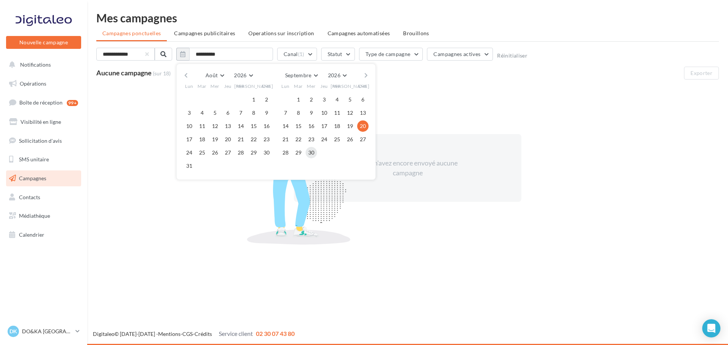
click at [311, 153] on button "30" at bounding box center [310, 152] width 11 height 11
click at [310, 51] on button "Canal (1)" at bounding box center [297, 54] width 40 height 13
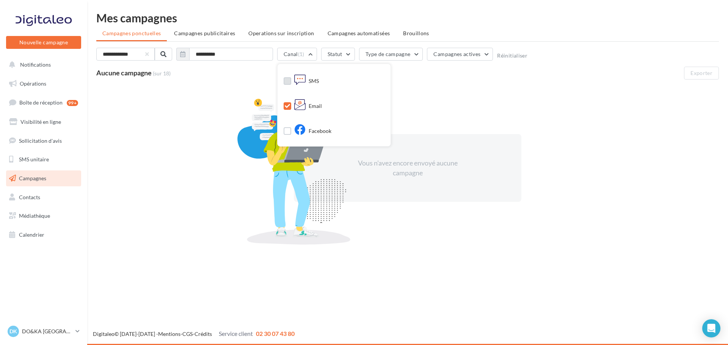
click at [318, 81] on div "SMS" at bounding box center [306, 81] width 25 height 11
click at [351, 52] on button "Statut" at bounding box center [338, 54] width 34 height 13
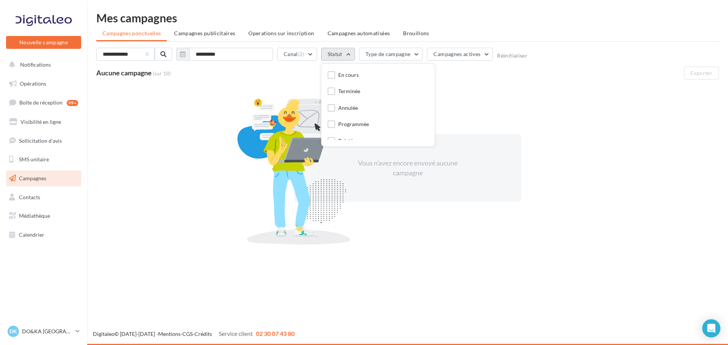
click at [351, 52] on button "Statut" at bounding box center [338, 54] width 34 height 13
click at [421, 51] on button "Type de campagne" at bounding box center [391, 54] width 64 height 13
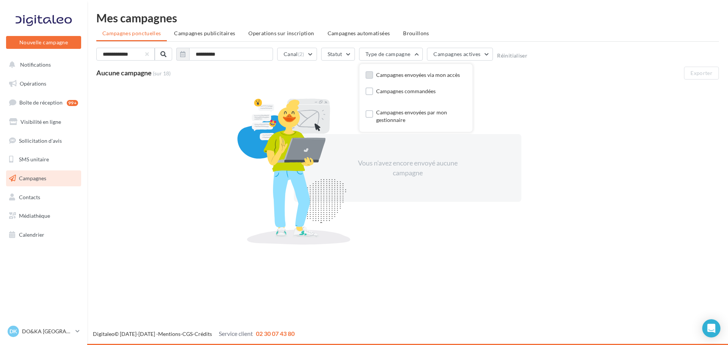
click at [420, 73] on div "Campagnes envoyées via mon accès" at bounding box center [418, 75] width 84 height 8
click at [496, 50] on button "Campagnes actives" at bounding box center [466, 54] width 66 height 13
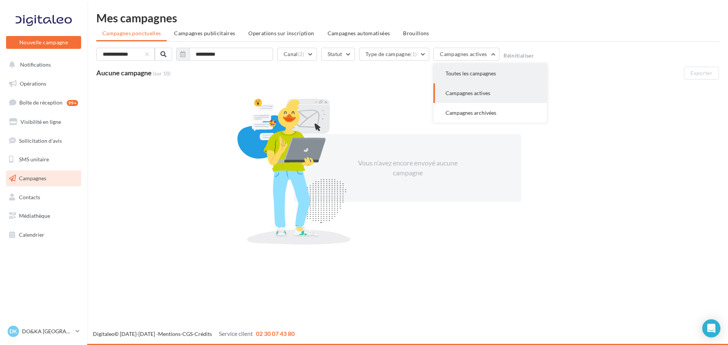
click at [494, 71] on span "Toutes les campagnes" at bounding box center [470, 73] width 50 height 6
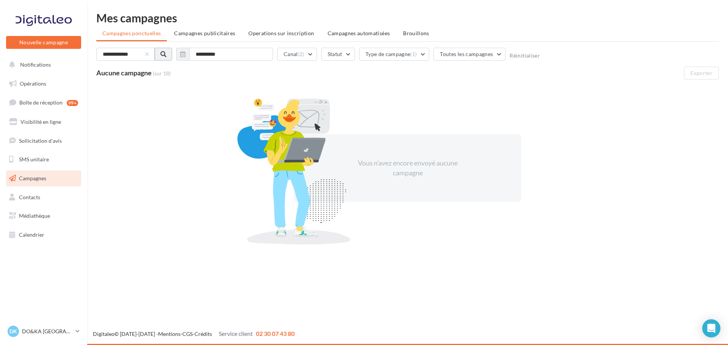
click at [160, 52] on span at bounding box center [163, 54] width 6 height 6
